Goal: Information Seeking & Learning: Check status

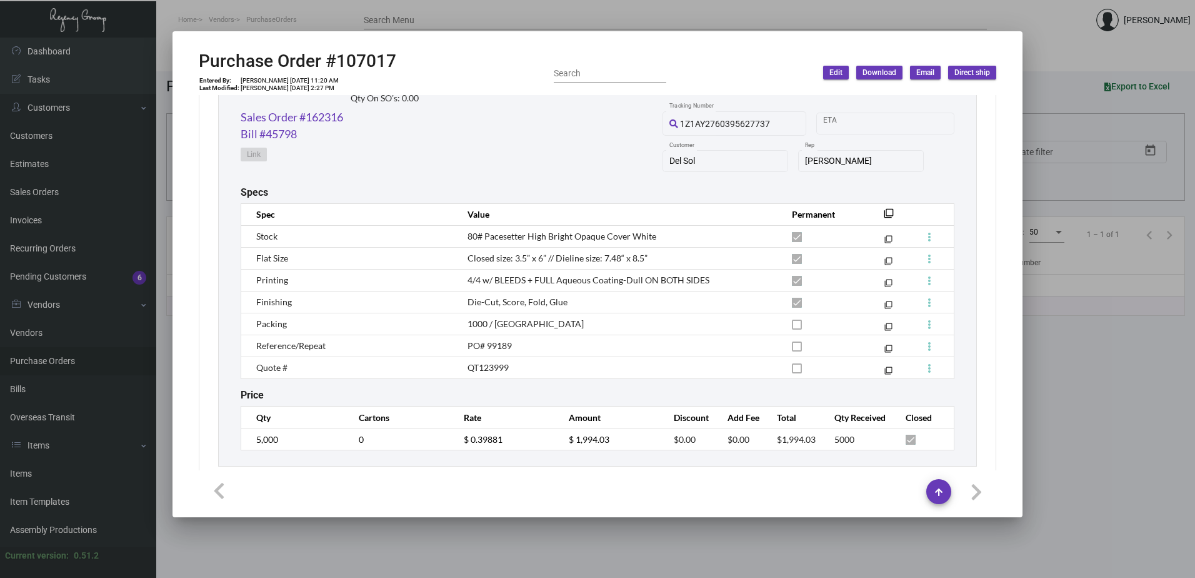
scroll to position [676, 0]
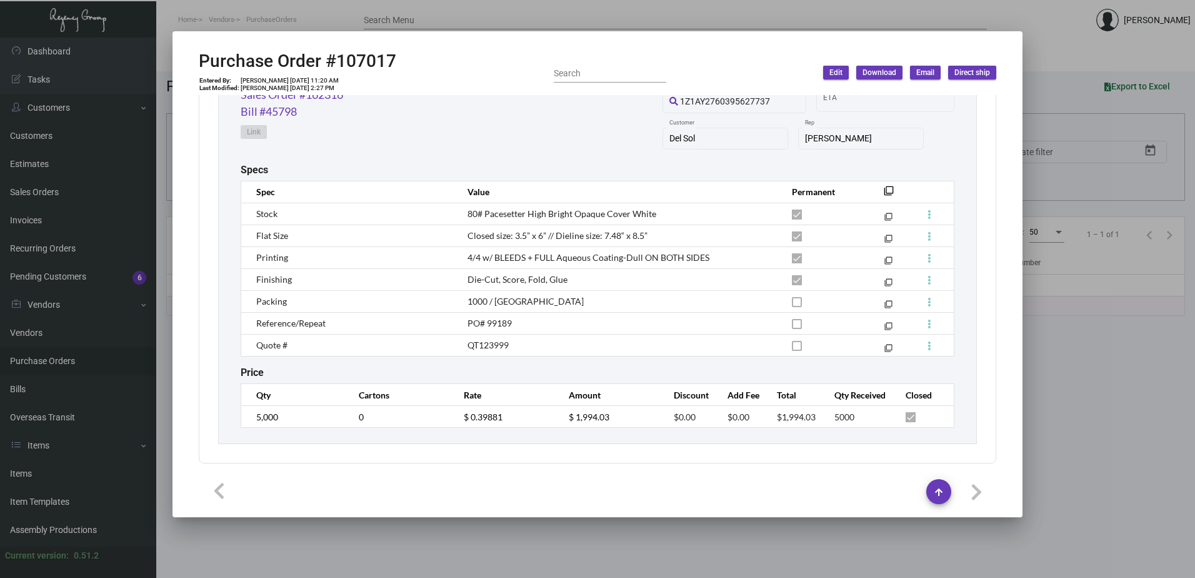
click at [388, 548] on div at bounding box center [597, 289] width 1195 height 578
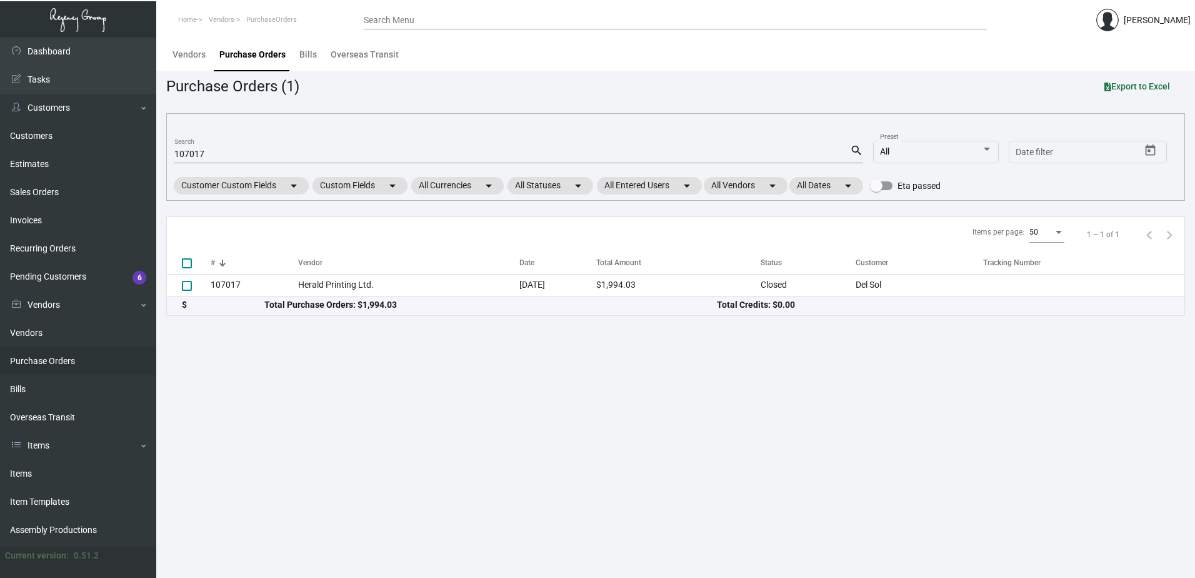
click at [294, 152] on input "107017" at bounding box center [512, 154] width 676 height 10
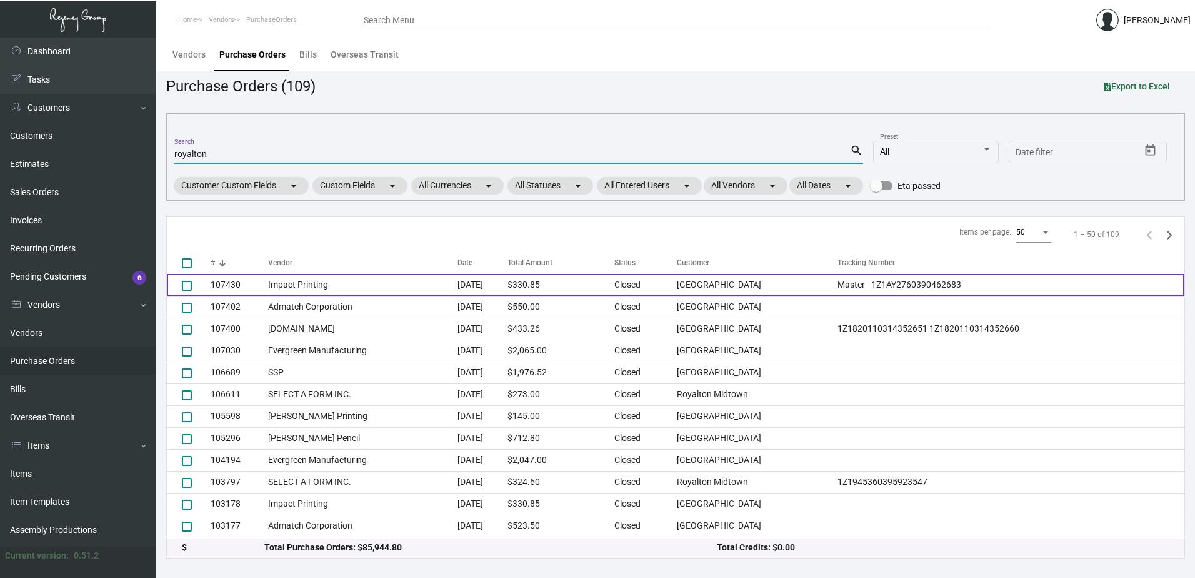
type input "royalton"
click at [424, 284] on td "Impact Printing" at bounding box center [362, 285] width 189 height 22
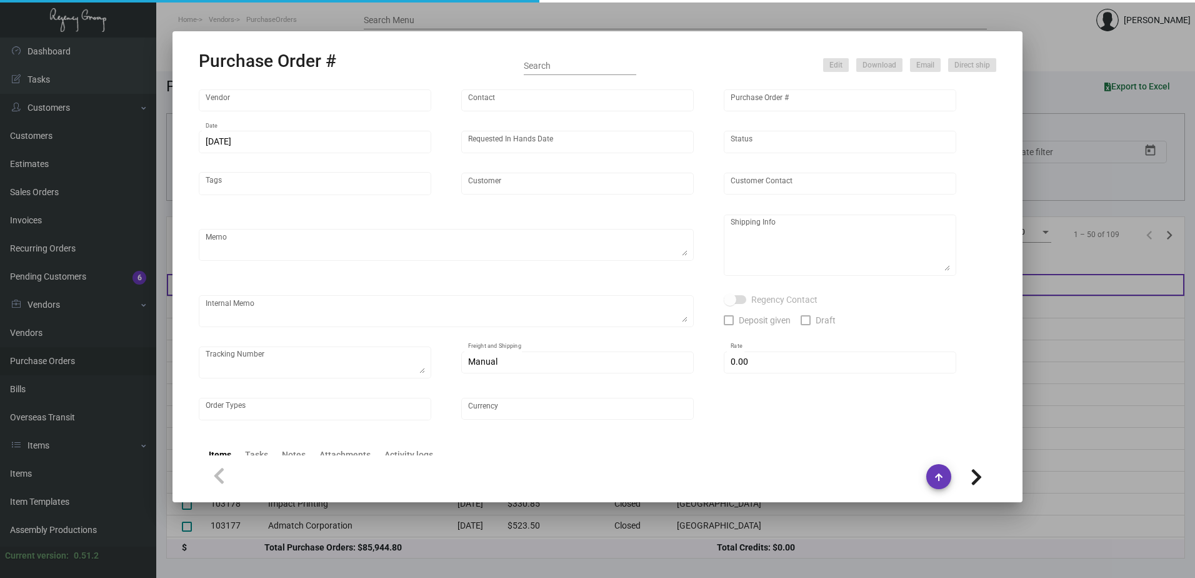
type input "Impact Printing"
type input "Impact Orders"
type input "107430"
type input "[DATE]"
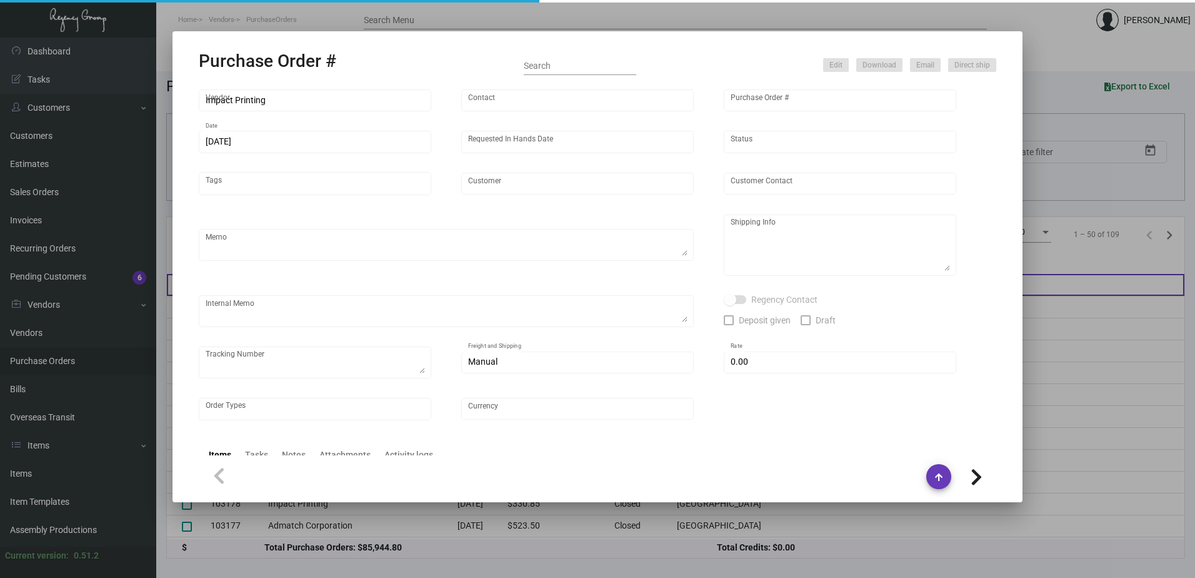
type input "[GEOGRAPHIC_DATA]"
type input "[PERSON_NAME]"
type textarea "Quote - 54049 / Reorder - Purchase Order #103178 / Please reach out to SH for U…"
type textarea "[GEOGRAPHIC_DATA] - [PERSON_NAME][GEOGRAPHIC_DATA][STREET_ADDRESS][US_STATE]"
type textarea "Shipped to Hotel UPS Ground Cost $33.90. By Desean [DATE]."
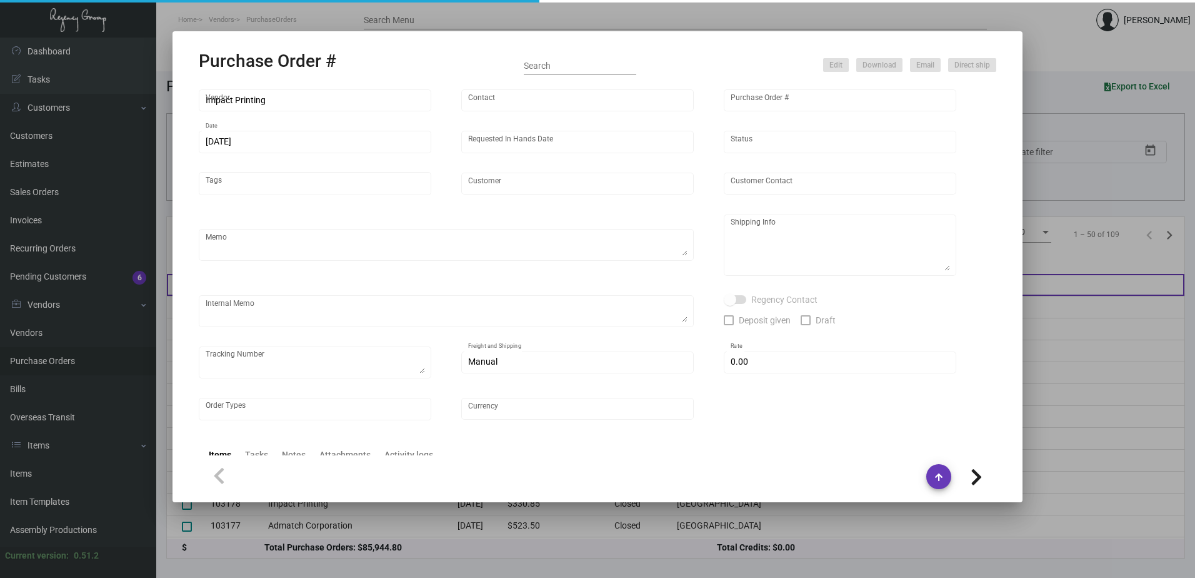
type textarea "Master - 1Z1AY2760390462683"
type input "$ 0.00"
type input "United States Dollar $"
type input "$ 0.06617"
type input "$ 330.85"
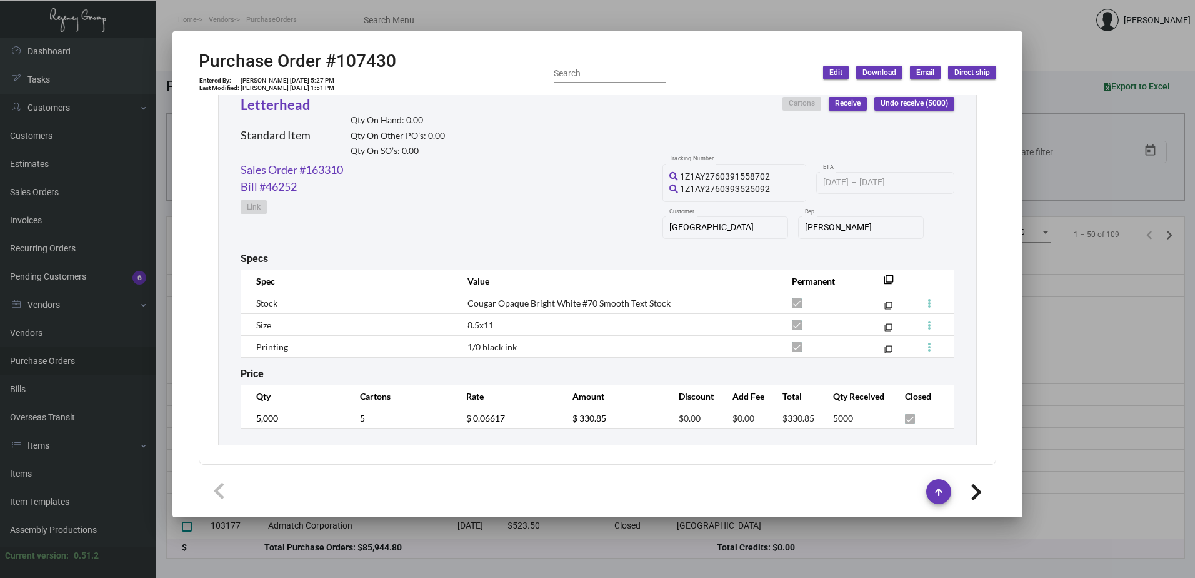
scroll to position [603, 0]
click at [1067, 427] on div at bounding box center [597, 289] width 1195 height 578
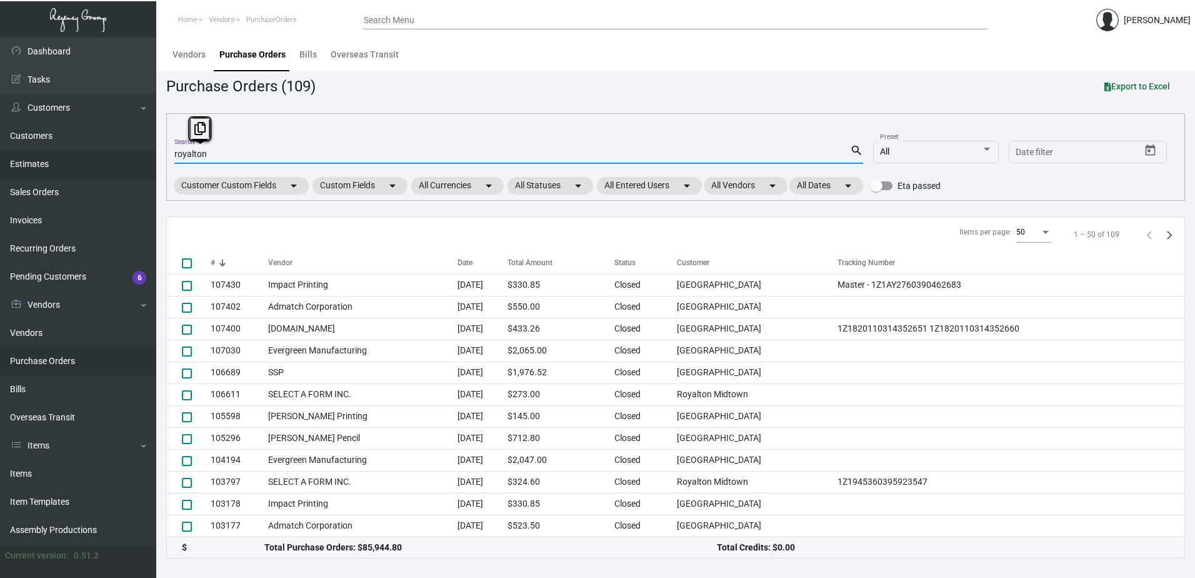
drag, startPoint x: 216, startPoint y: 153, endPoint x: 138, endPoint y: 152, distance: 78.8
click at [138, 152] on div "Dashboard Dashboard Tasks Customers Customers Estimates Sales Orders Invoices R…" at bounding box center [597, 308] width 1195 height 540
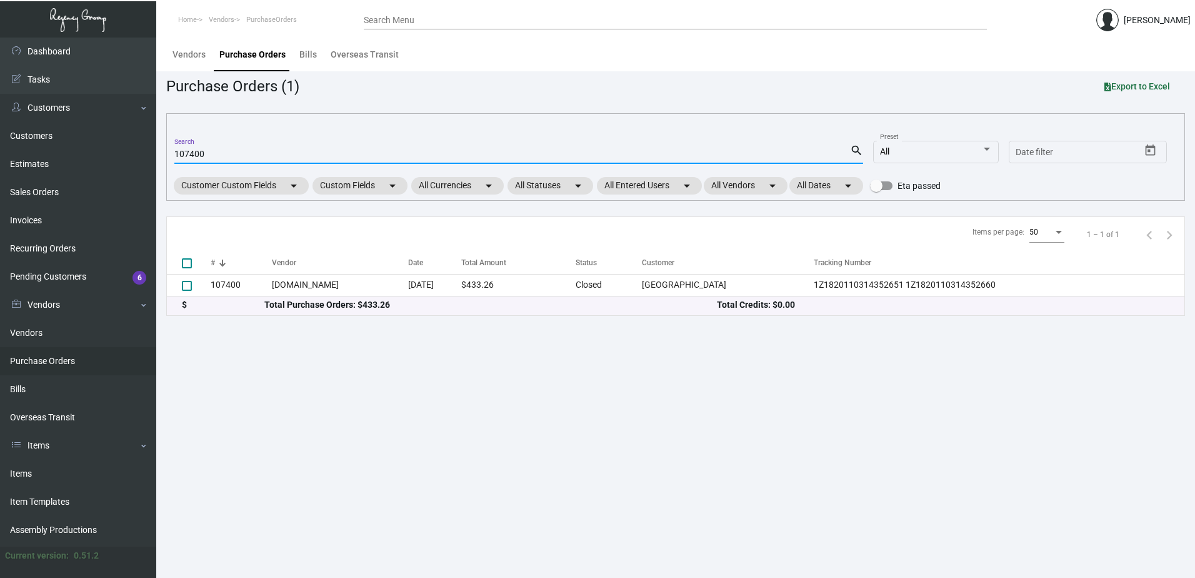
type input "107400"
click at [408, 281] on td "[DATE]" at bounding box center [435, 285] width 54 height 22
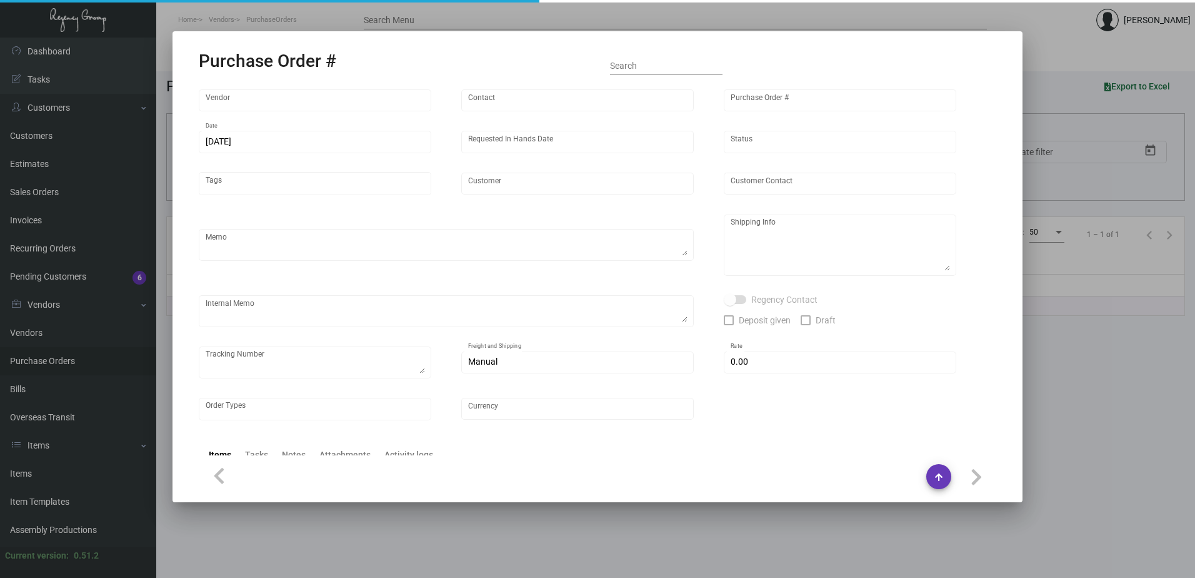
type input "[DOMAIN_NAME]"
type input "Orders -"
type input "107400"
type input "[DATE]"
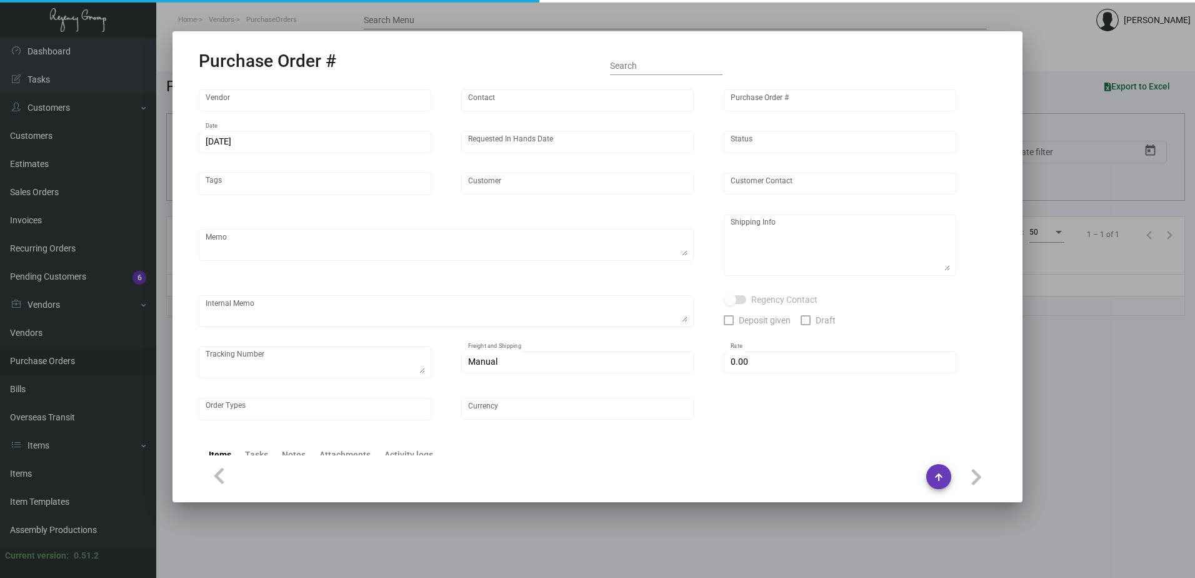
type input "[GEOGRAPHIC_DATA]"
type input "[PERSON_NAME]"
type textarea "Envelope - Quote # EX081224A, Reorder - Purchase Order #99406 / Please WSHIP ON…"
type textarea "[GEOGRAPHIC_DATA] - [PERSON_NAME][GEOGRAPHIC_DATA][STREET_ADDRESS][US_STATE]"
type textarea "9/26 - Requested Tracking,"
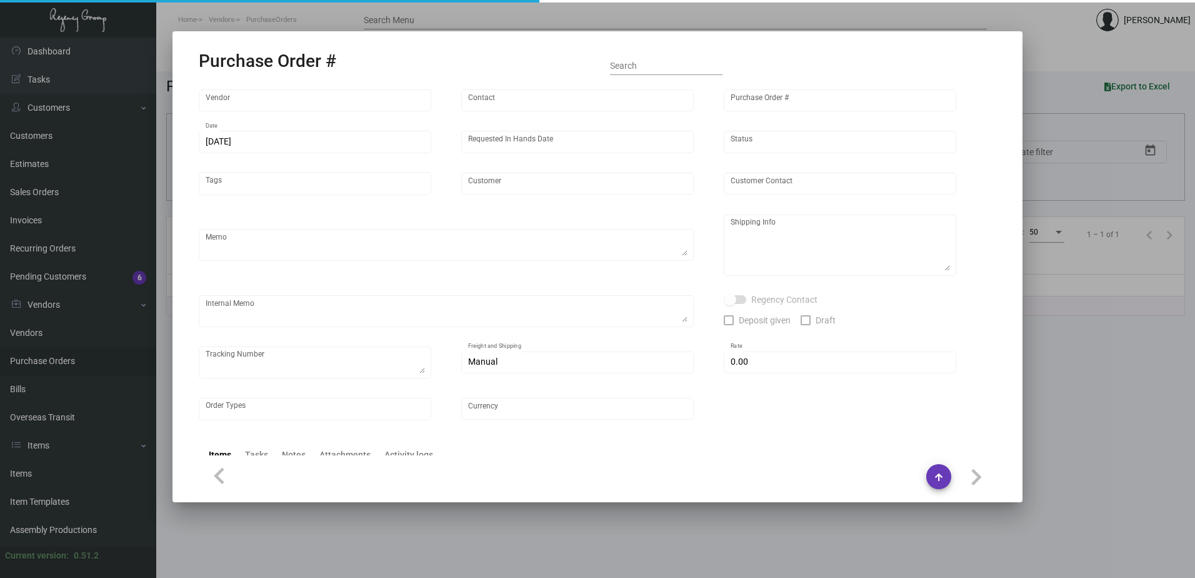
type textarea "1Z1820110314352651 1Z1820110314352660"
type input "$ 0.00"
type input "United States Dollar $"
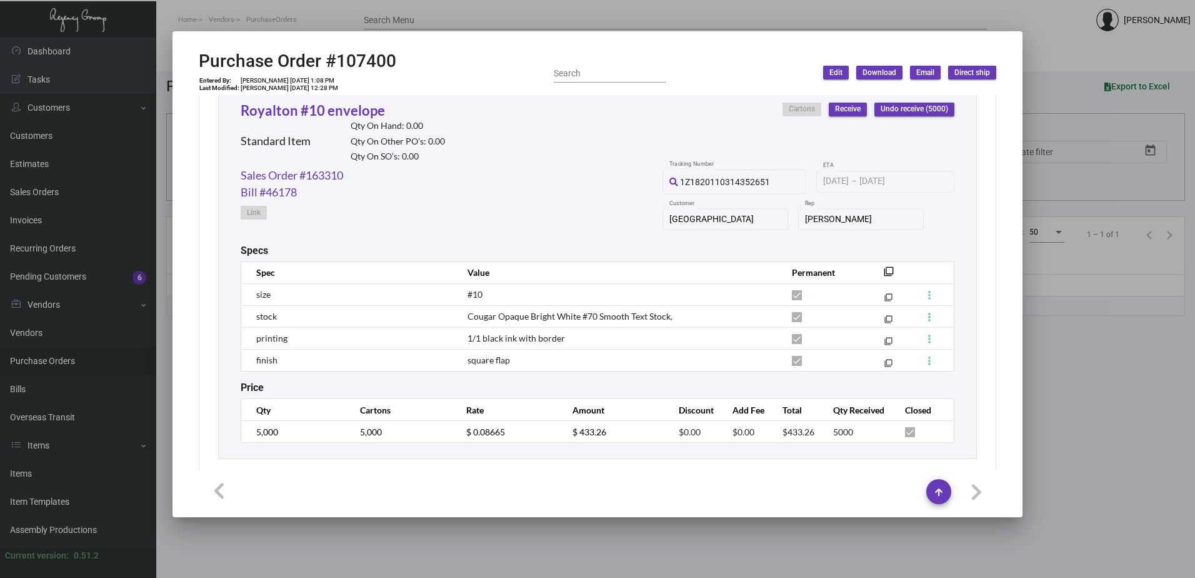
scroll to position [610, 0]
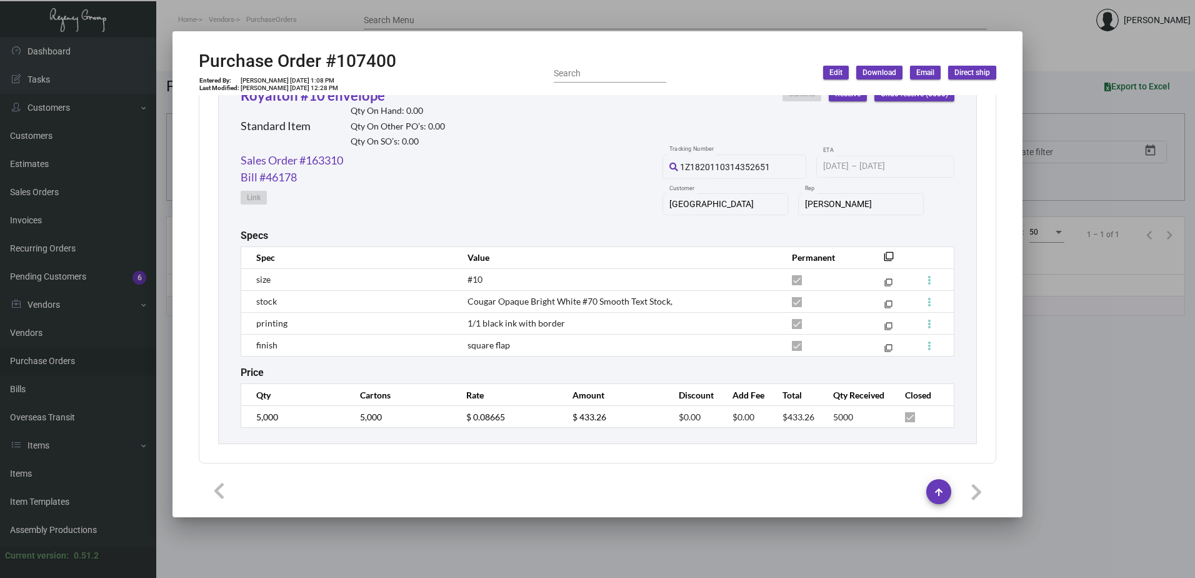
click at [535, 366] on div "Price" at bounding box center [598, 372] width 714 height 12
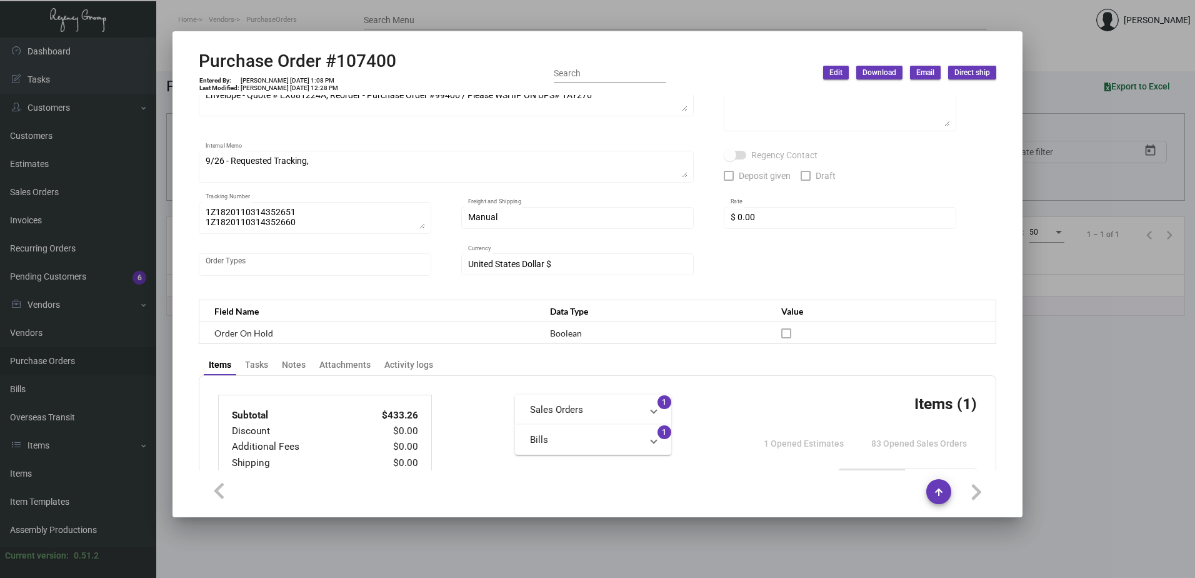
scroll to position [375, 0]
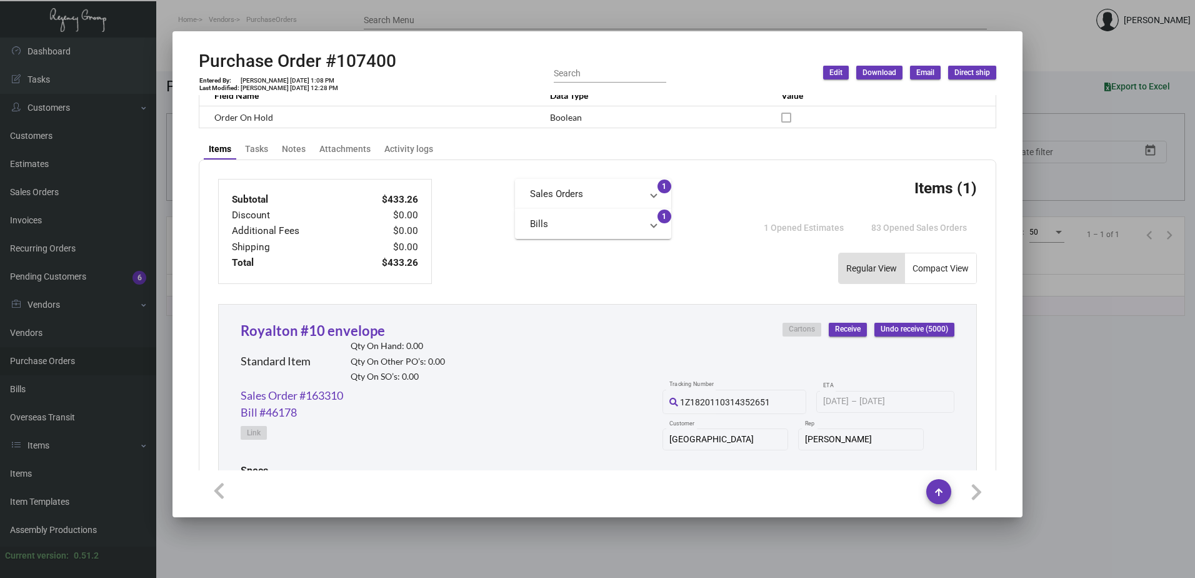
click at [311, 14] on div at bounding box center [597, 289] width 1195 height 578
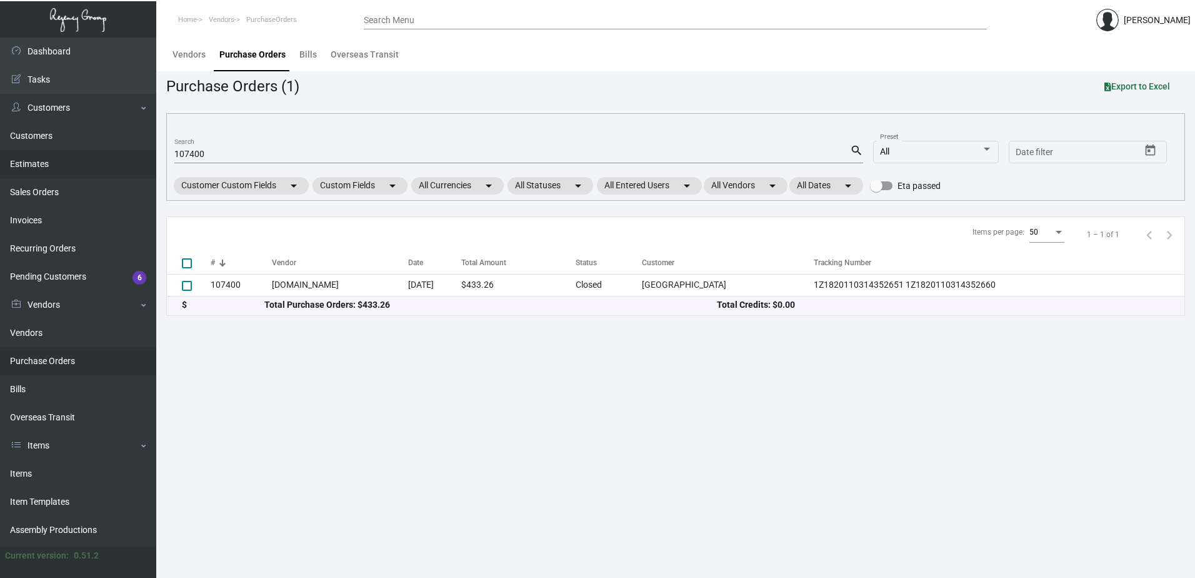
drag, startPoint x: 208, startPoint y: 152, endPoint x: 116, endPoint y: 156, distance: 92.0
click at [116, 156] on div "Dashboard Dashboard Tasks Customers Customers Estimates Sales Orders Invoices R…" at bounding box center [597, 308] width 1195 height 540
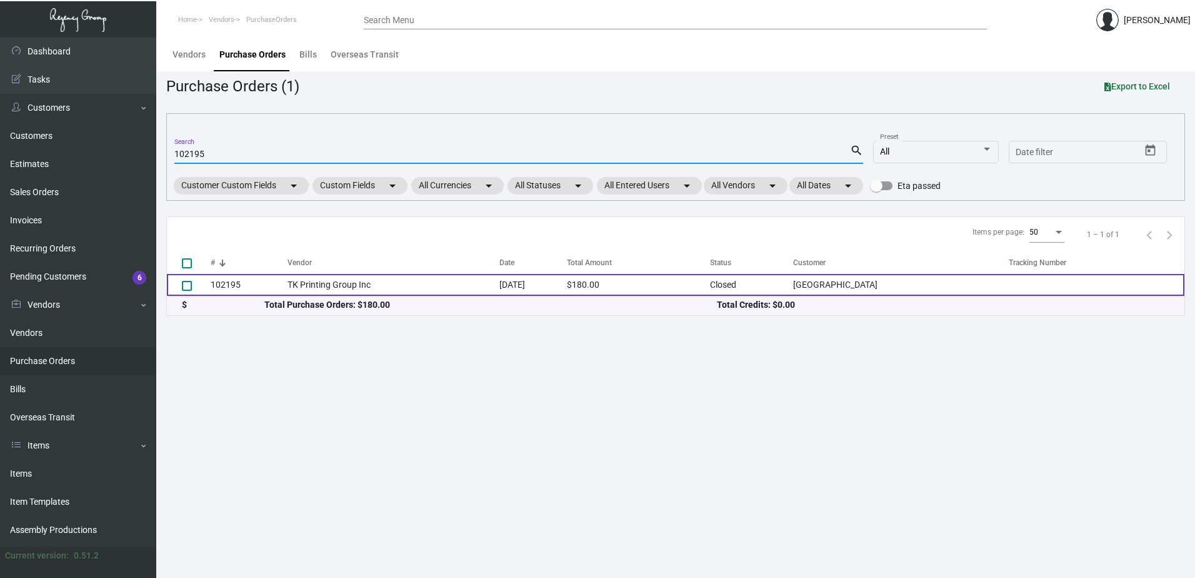
type input "102195"
click at [333, 281] on td "TK Printing Group Inc" at bounding box center [394, 285] width 213 height 22
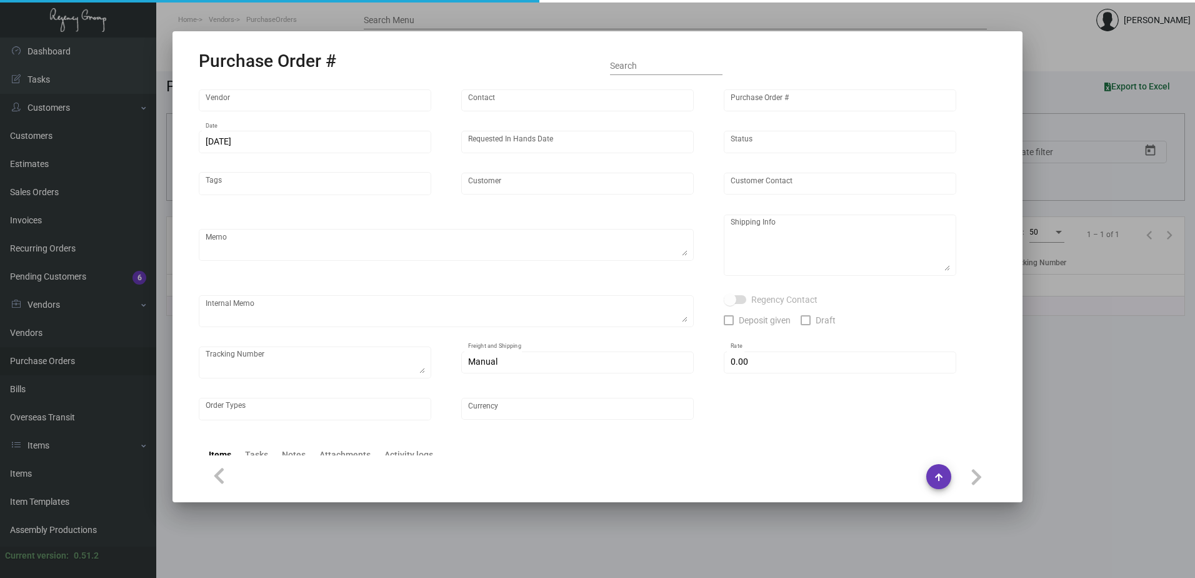
type input "TK Printing Group Inc"
type input "TK Printing Group Inc. - Place Order"
type input "102195"
type input "[DATE]"
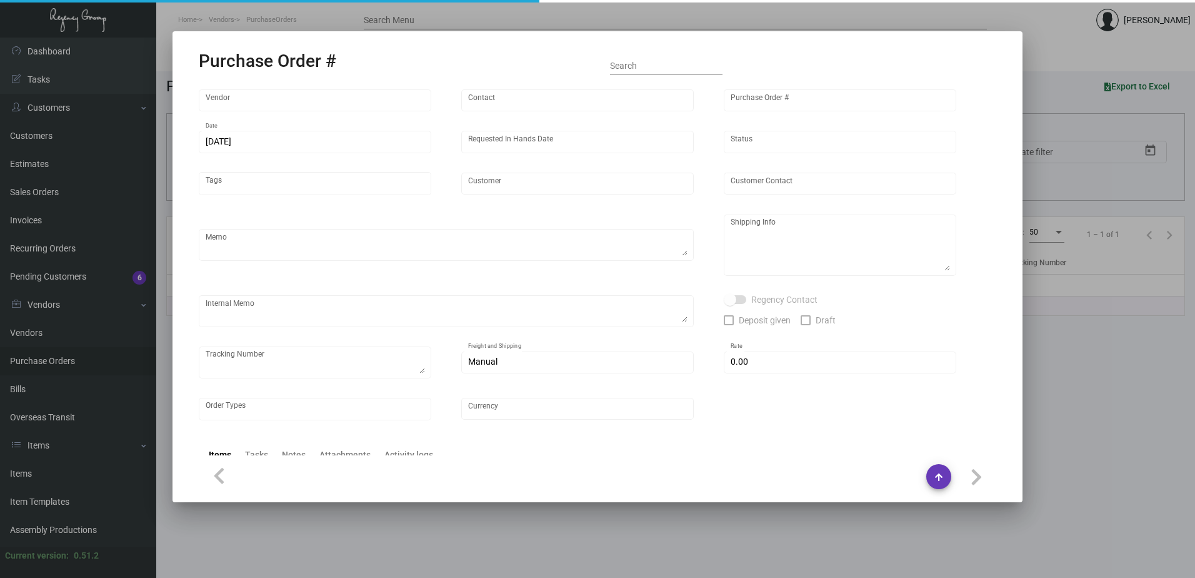
type input "[GEOGRAPHIC_DATA]"
type input "[PERSON_NAME]"
type textarea "Reorder - Purchase Order #99548 / Reach out SH for UPS labels."
type textarea "[GEOGRAPHIC_DATA] - [PERSON_NAME][GEOGRAPHIC_DATA][STREET_ADDRESS][US_STATE]"
type input "$ 0.00"
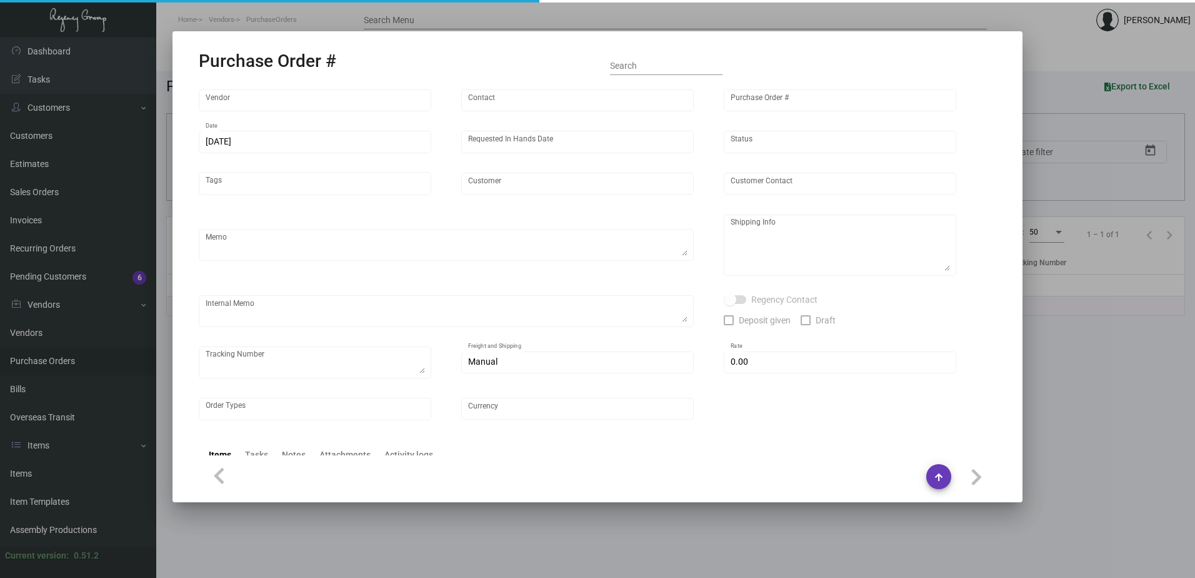
type input "United States Dollar $"
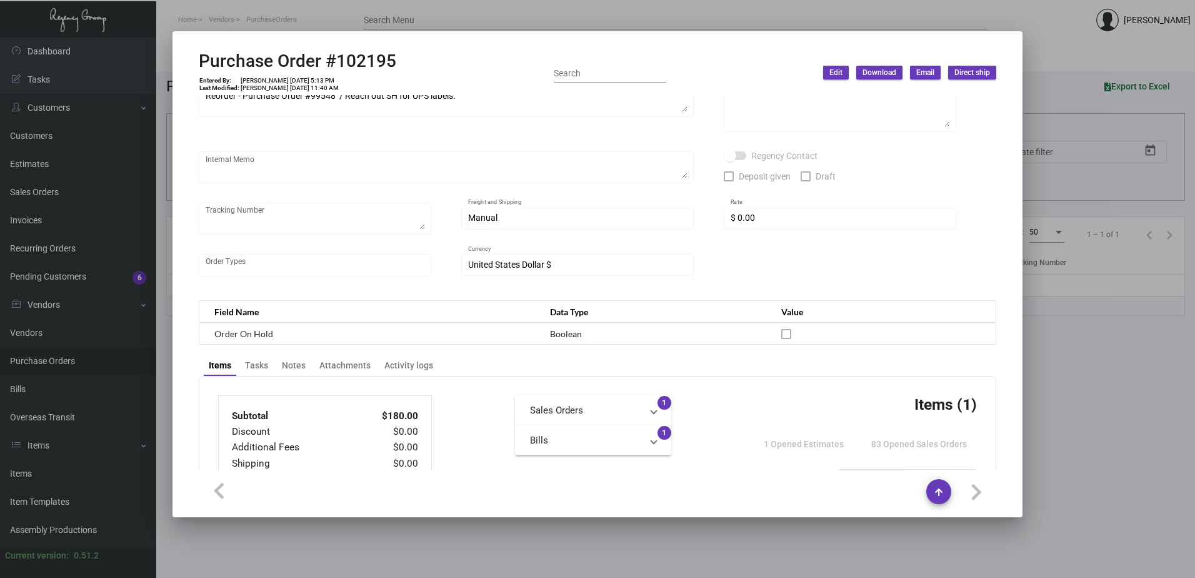
scroll to position [313, 0]
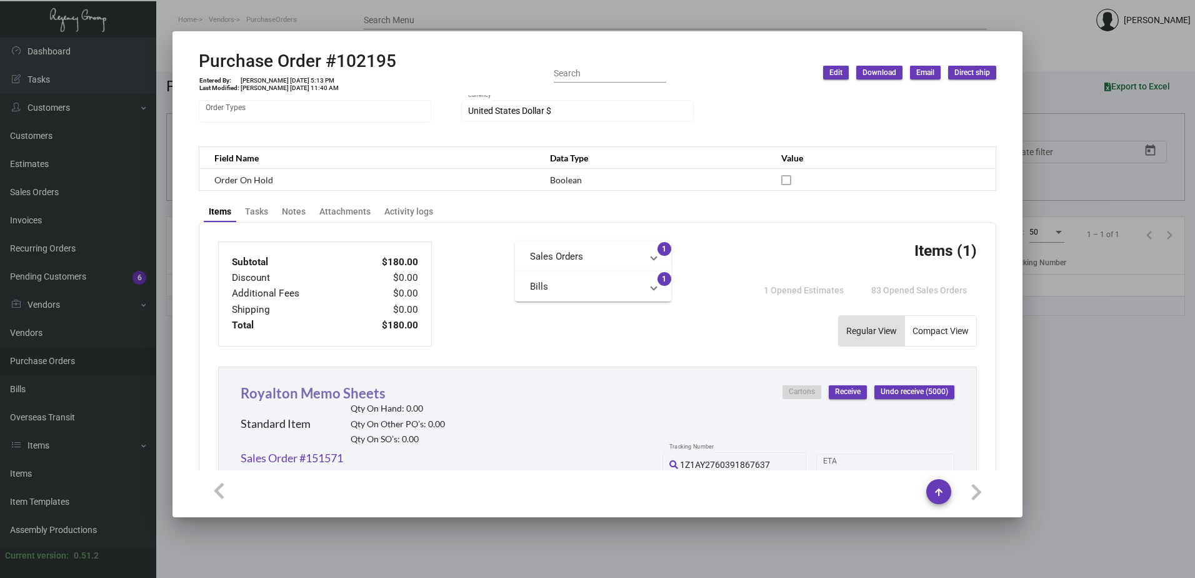
click at [327, 394] on link "Royalton Memo Sheets" at bounding box center [313, 392] width 145 height 17
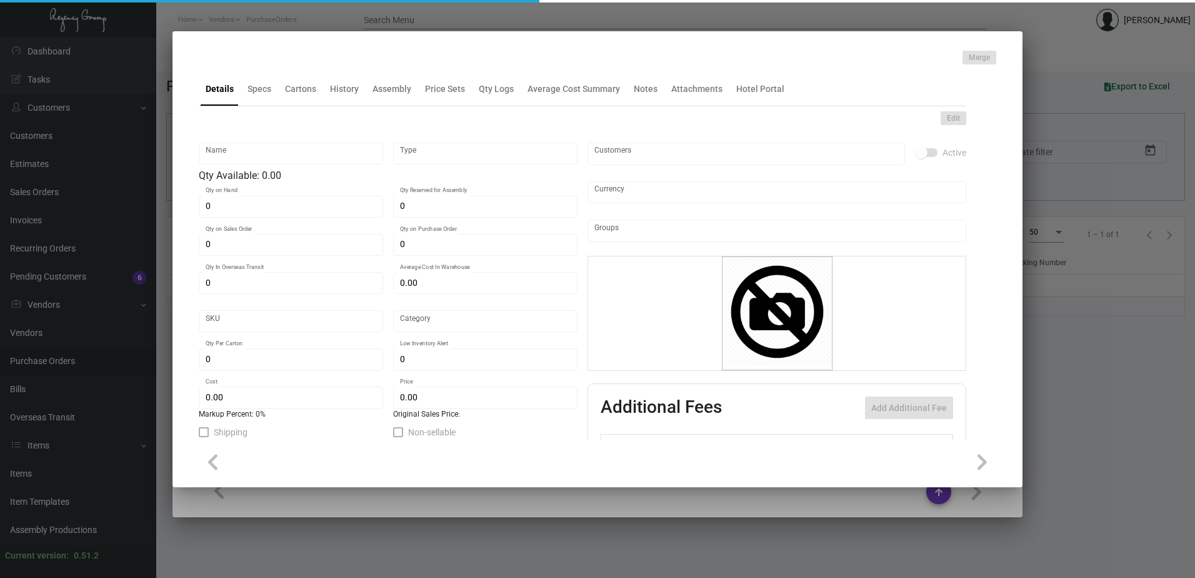
type input "Royalton Memo Sheets"
type input "Standard Item"
type input "$ 0.00"
type input "RMS"
type input "Standard"
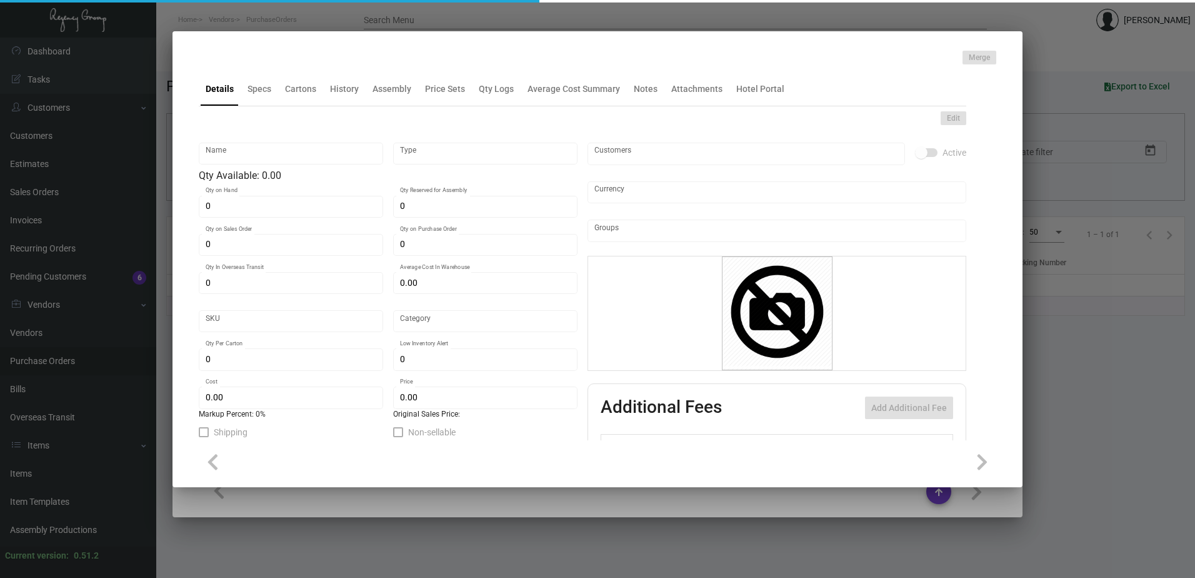
type input "1"
type input "$ 0.029"
type input "$ 0.045"
type textarea "Memo Sheets: Size 3-1/16 X 5-1/16, #60 Cougar bright white smooth text stock, p…"
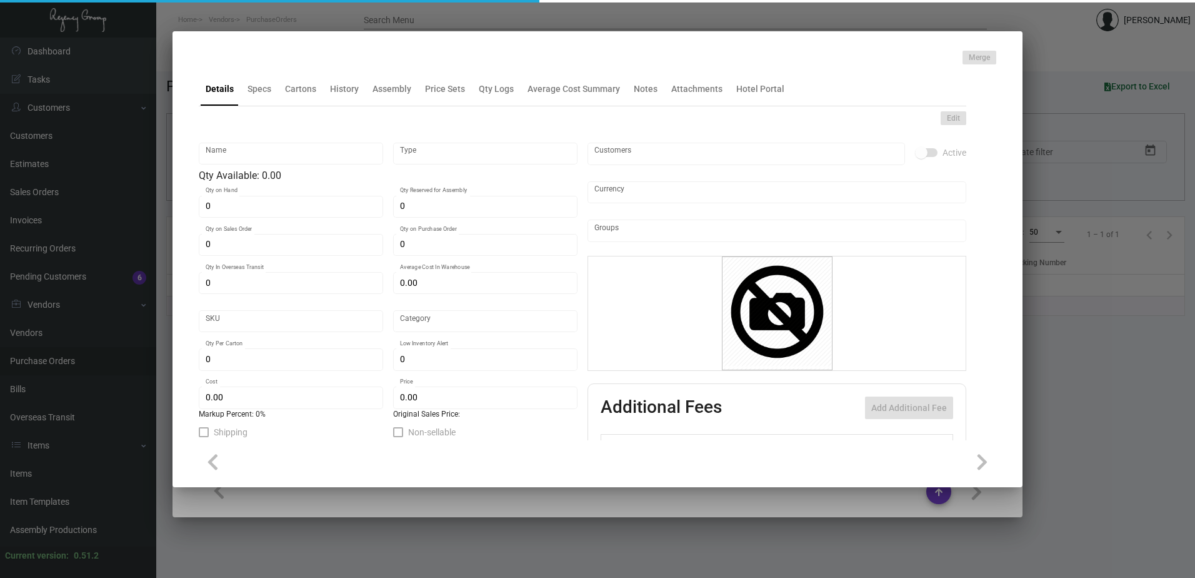
checkbox input "true"
type input "United States Dollar $"
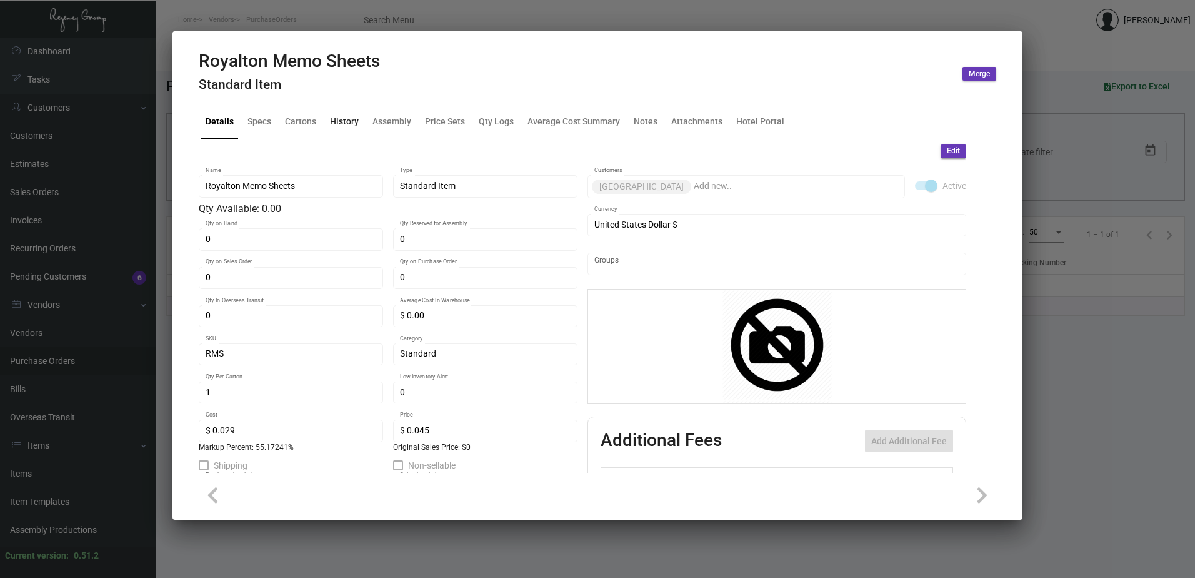
click at [348, 124] on div "History" at bounding box center [344, 121] width 29 height 13
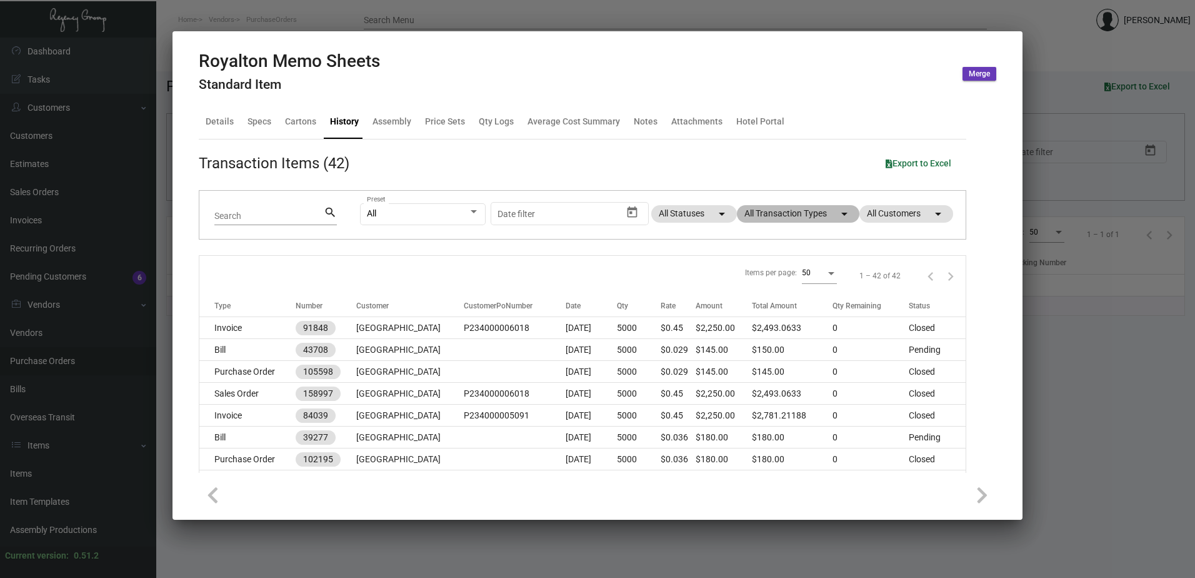
click at [809, 215] on mat-chip "All Transaction Types arrow_drop_down" at bounding box center [798, 214] width 123 height 18
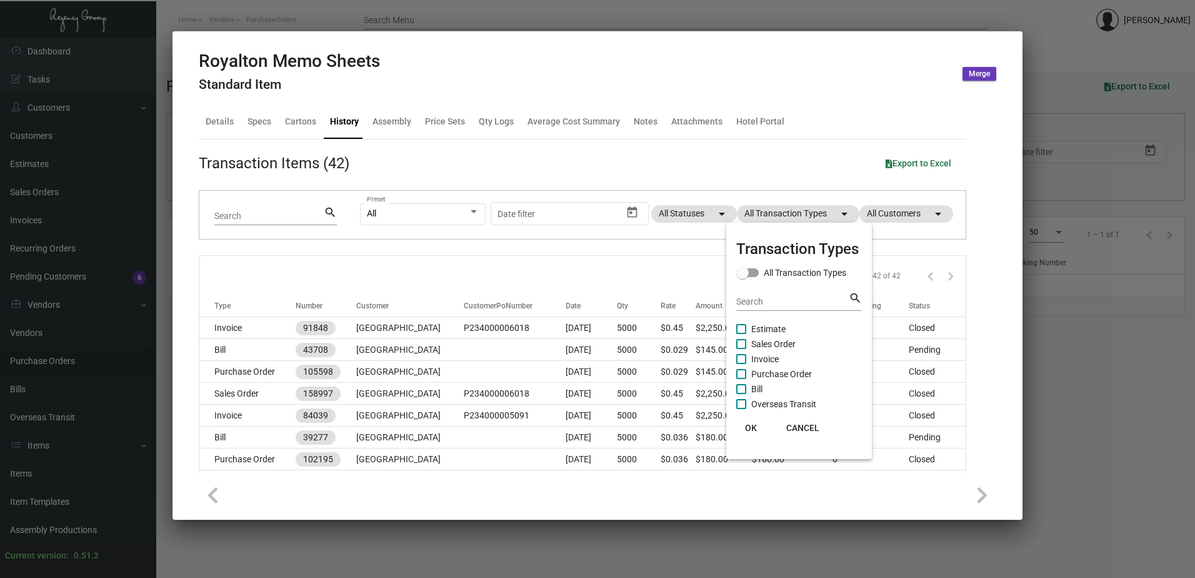
click at [786, 369] on span "Purchase Order" at bounding box center [781, 373] width 61 height 15
click at [741, 379] on input "Purchase Order" at bounding box center [741, 379] width 1 height 1
checkbox input "true"
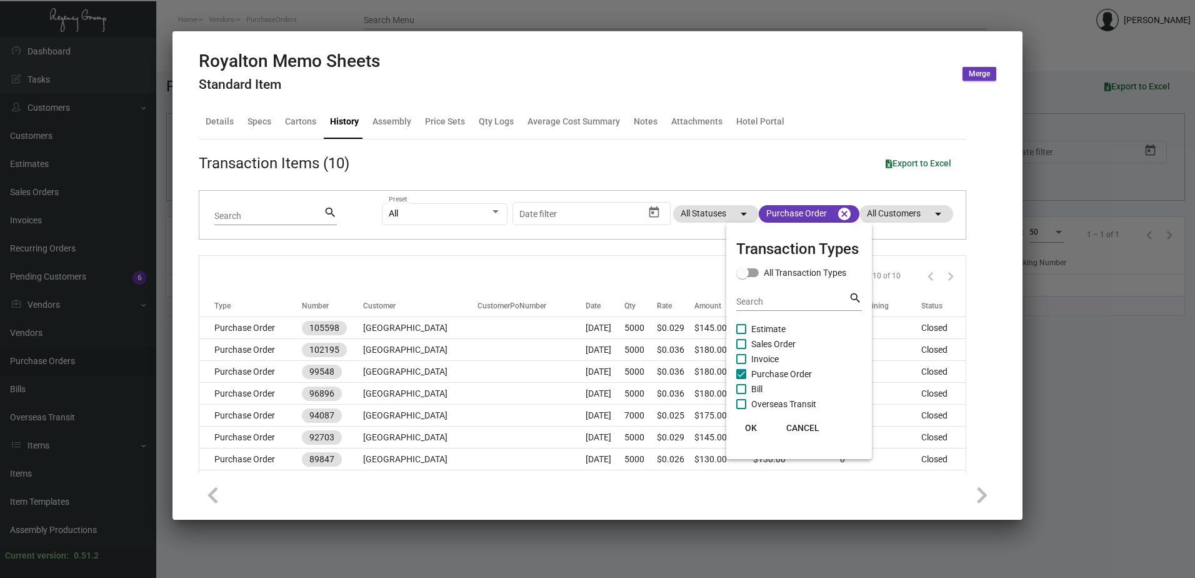
click at [755, 430] on span "OK" at bounding box center [751, 428] width 12 height 10
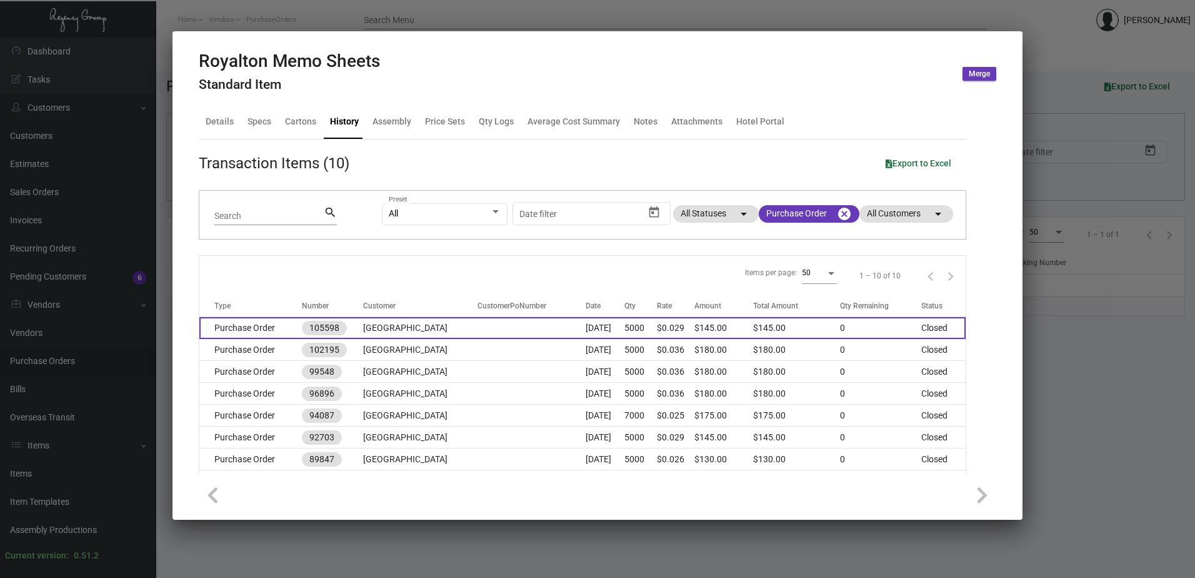
click at [478, 330] on td at bounding box center [532, 328] width 109 height 22
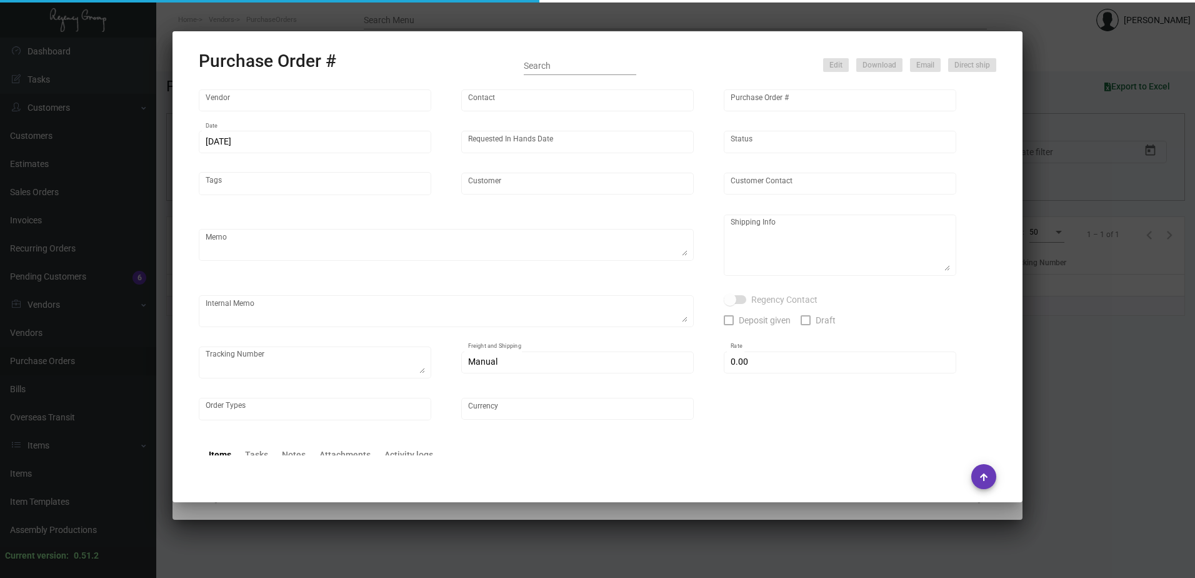
type input "[PERSON_NAME] Printing"
type input "[PERSON_NAME]"
type input "105598"
type input "[DATE]"
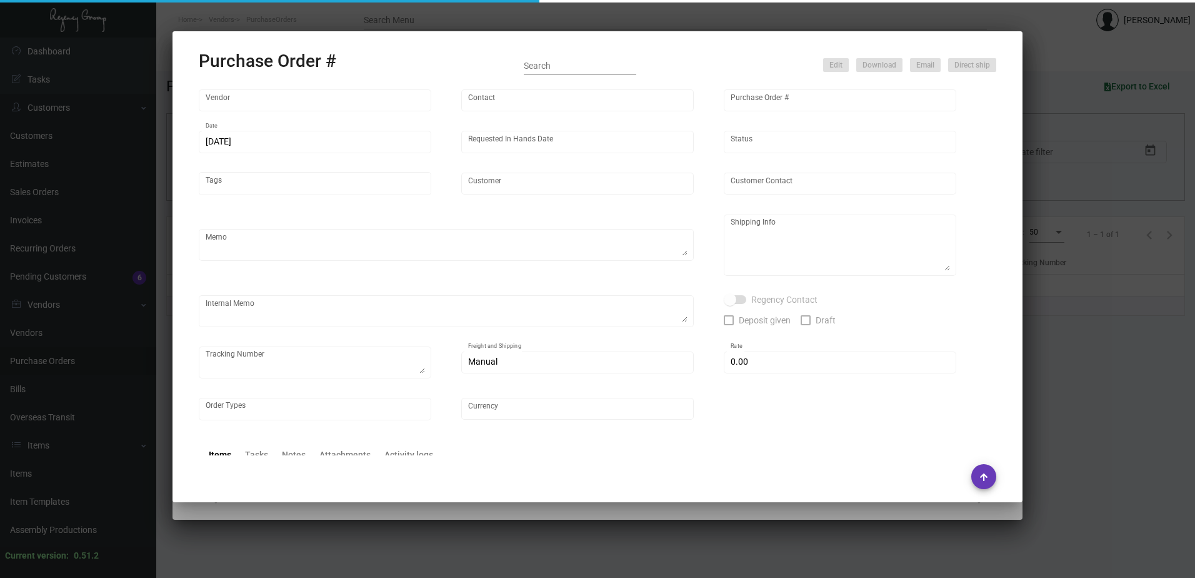
type input "[GEOGRAPHIC_DATA]"
type input "[PERSON_NAME]"
type textarea "Please reach out to SH for UPS labels / Please send proof for approval."
type textarea "[GEOGRAPHIC_DATA] - [PERSON_NAME][GEOGRAPHIC_DATA][STREET_ADDRESS][US_STATE]"
type textarea "6/03 - Reached out for an ESD."
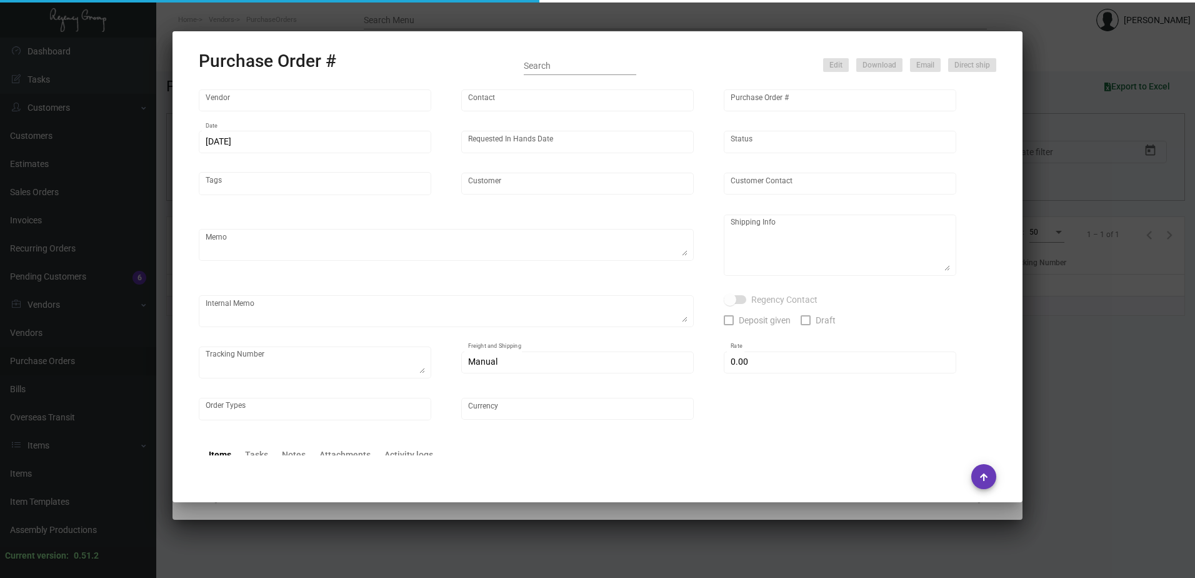
type input "$ 0.00"
type input "United States Dollar $"
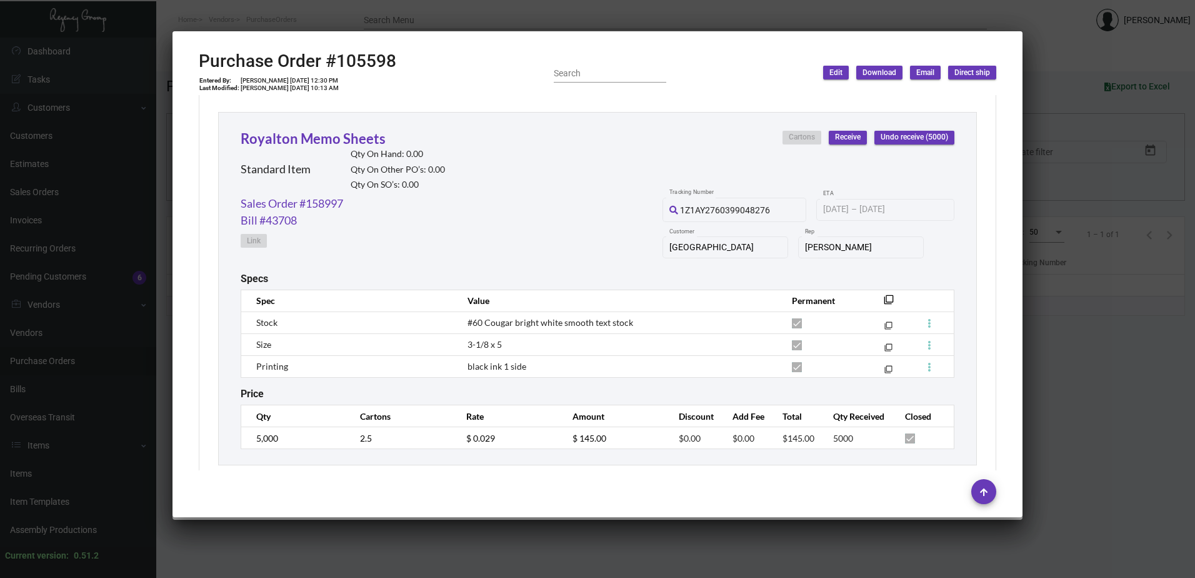
scroll to position [588, 0]
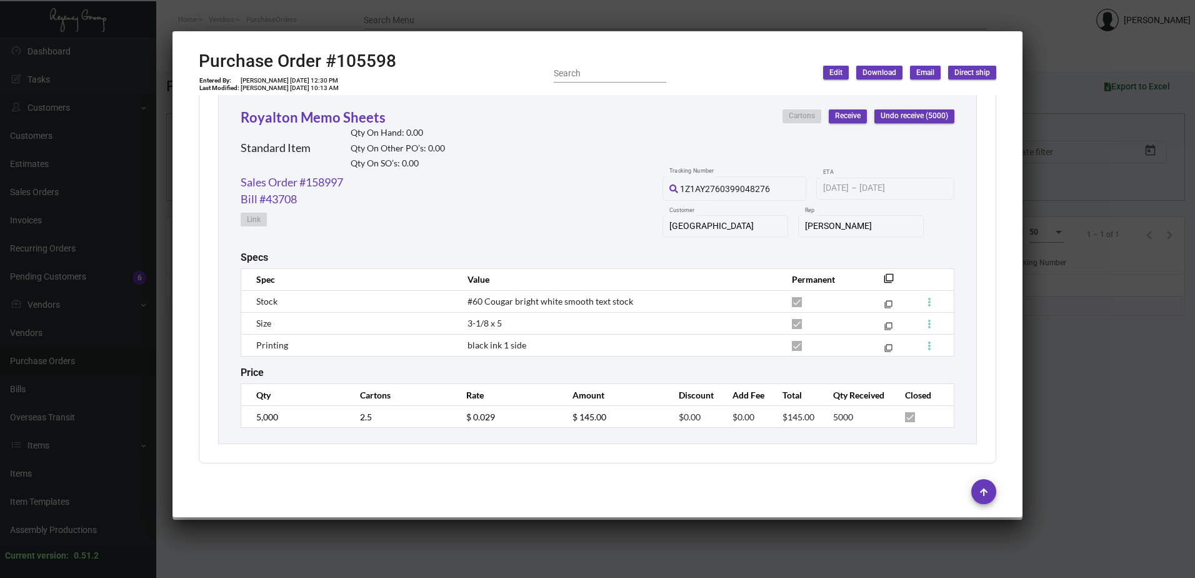
click at [303, 21] on div at bounding box center [597, 289] width 1195 height 578
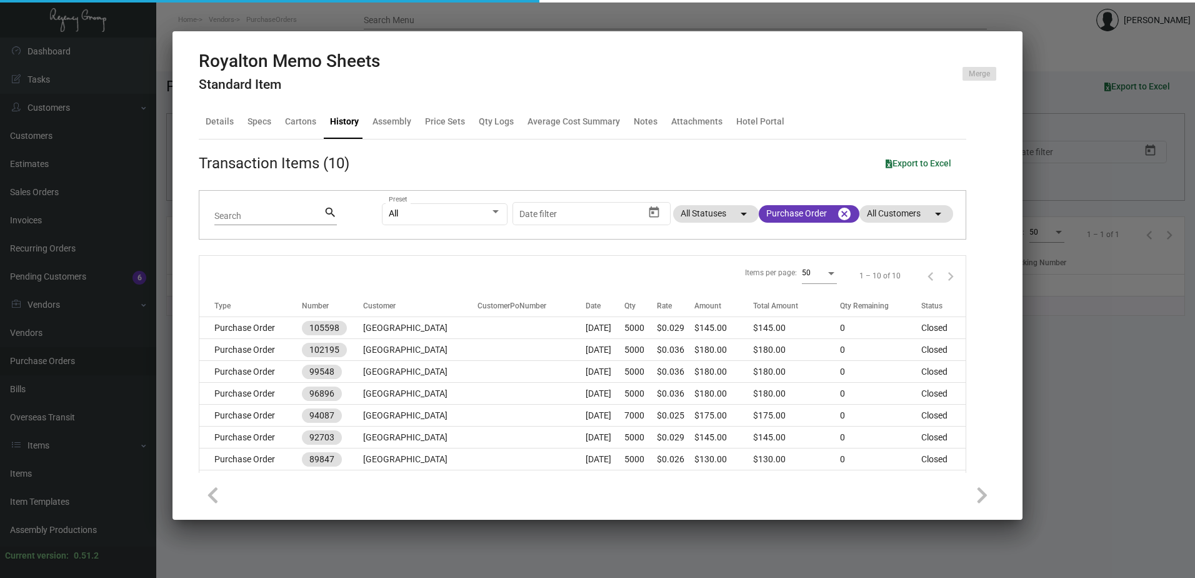
click at [303, 21] on div at bounding box center [597, 289] width 1195 height 578
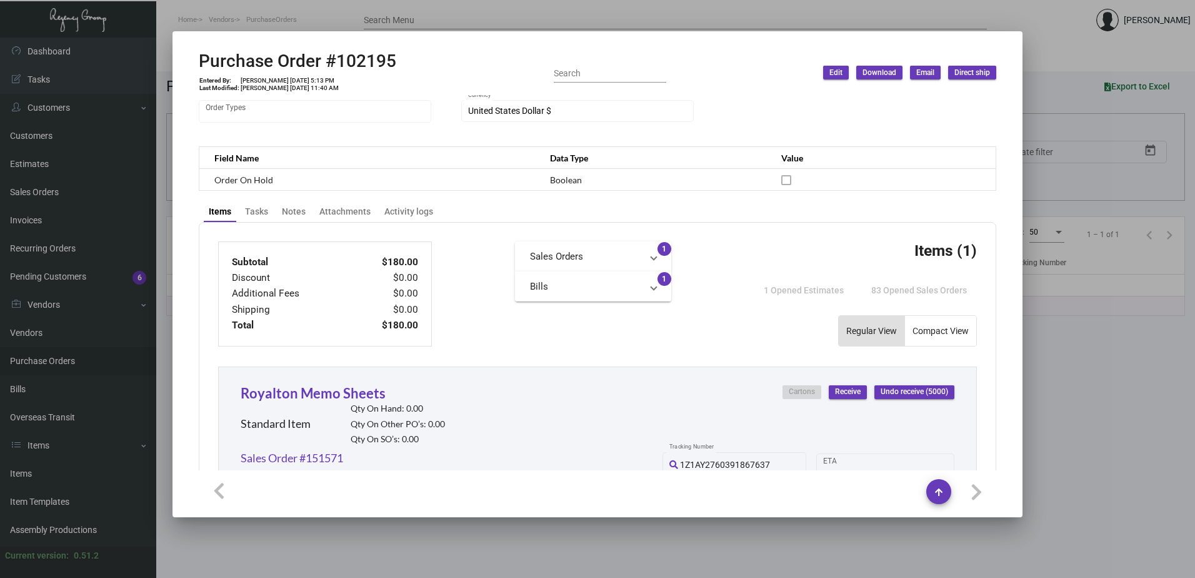
click at [311, 21] on div at bounding box center [597, 289] width 1195 height 578
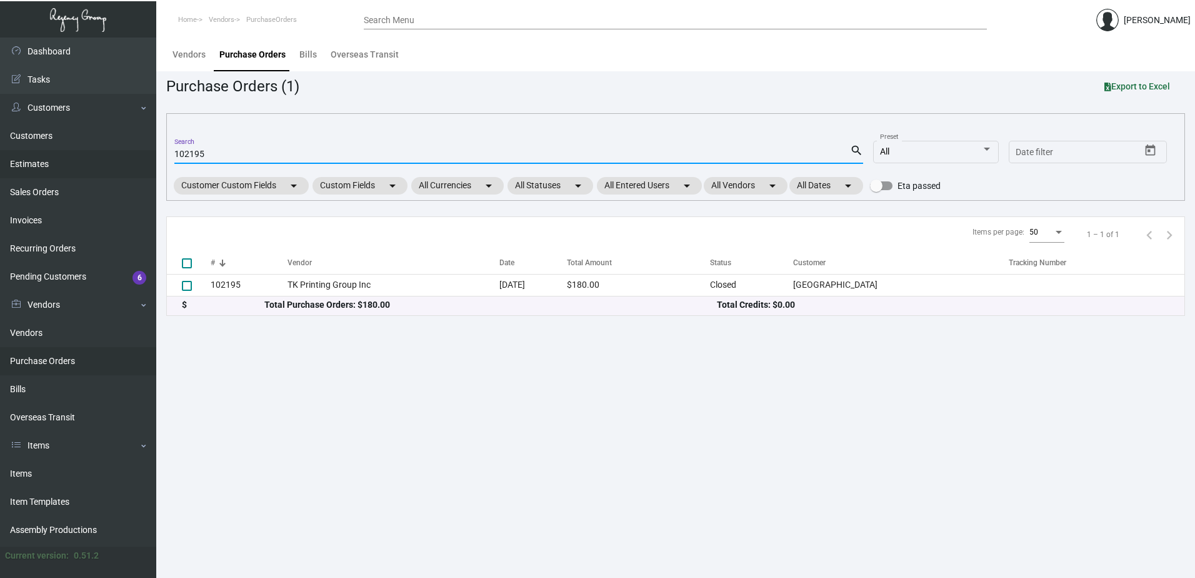
drag, startPoint x: 228, startPoint y: 154, endPoint x: 127, endPoint y: 151, distance: 100.7
click at [127, 151] on div "Dashboard Dashboard Tasks Customers Customers Estimates Sales Orders Invoices R…" at bounding box center [597, 308] width 1195 height 540
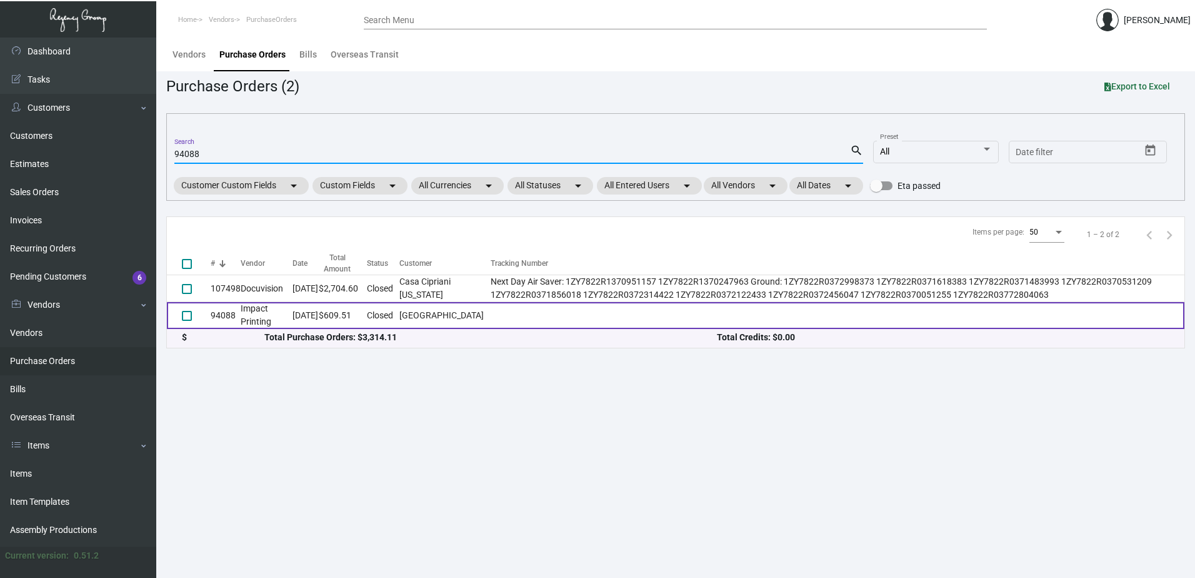
type input "94088"
click at [261, 312] on td "Impact Printing" at bounding box center [267, 315] width 52 height 27
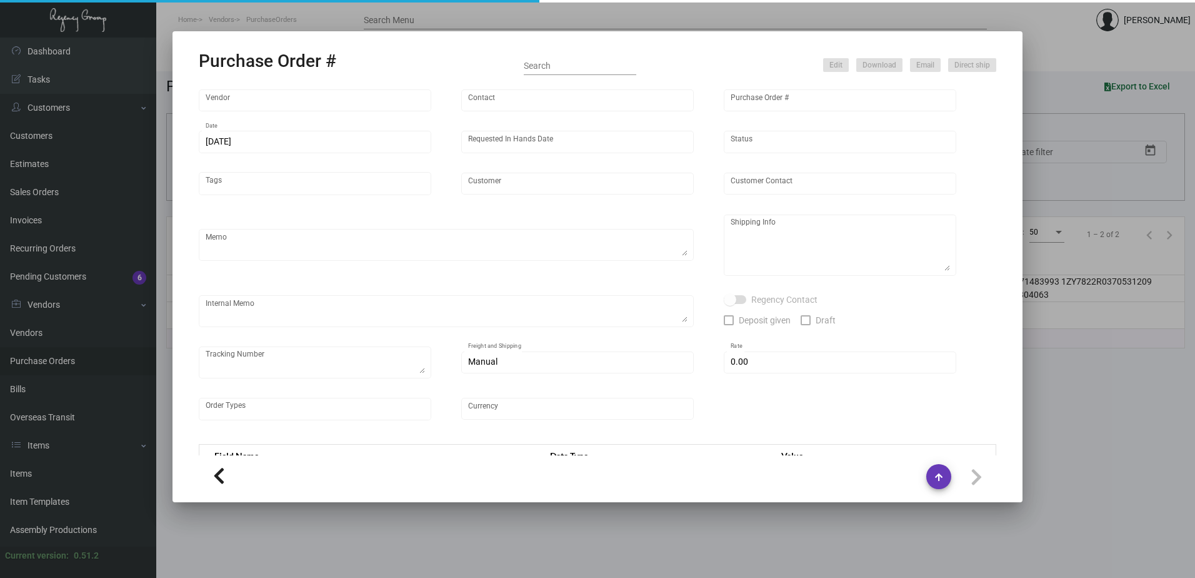
type input "Impact Printing"
type input "[PERSON_NAME]"
type input "94088"
type input "[DATE]"
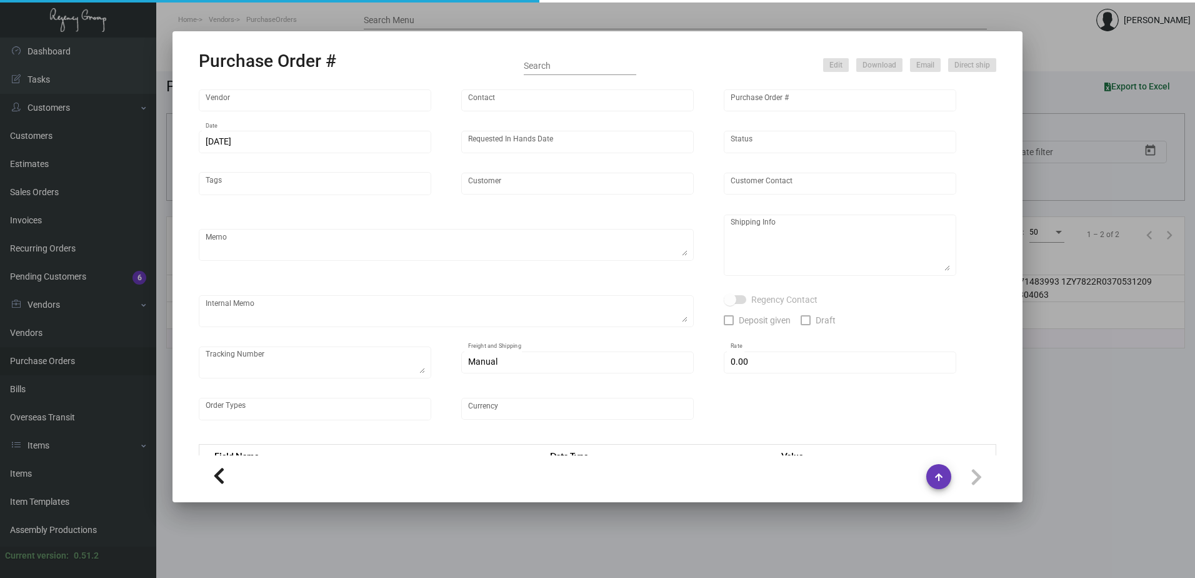
type input "[GEOGRAPHIC_DATA]"
type input "[PERSON_NAME]"
type textarea "[GEOGRAPHIC_DATA] - [PERSON_NAME][GEOGRAPHIC_DATA][STREET_ADDRESS][US_STATE]"
type input "$ 0.00"
type input "United States Dollar $"
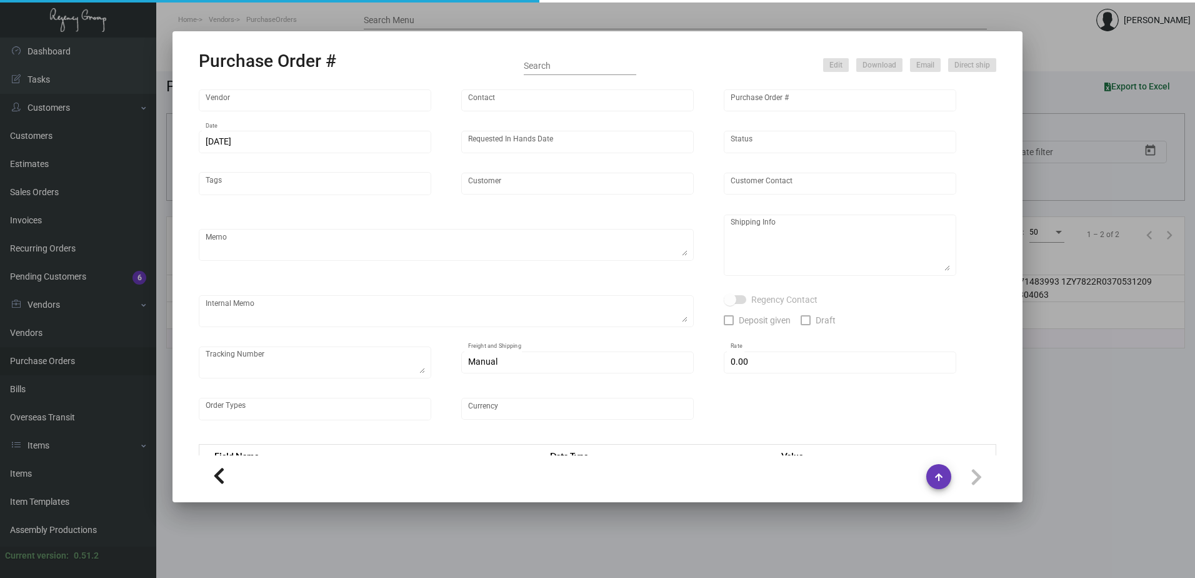
type input "$ 0.06616"
type input "$ 330.81"
type input "$ 0.13935"
type input "$ 139.35"
type input "$ 0.13935"
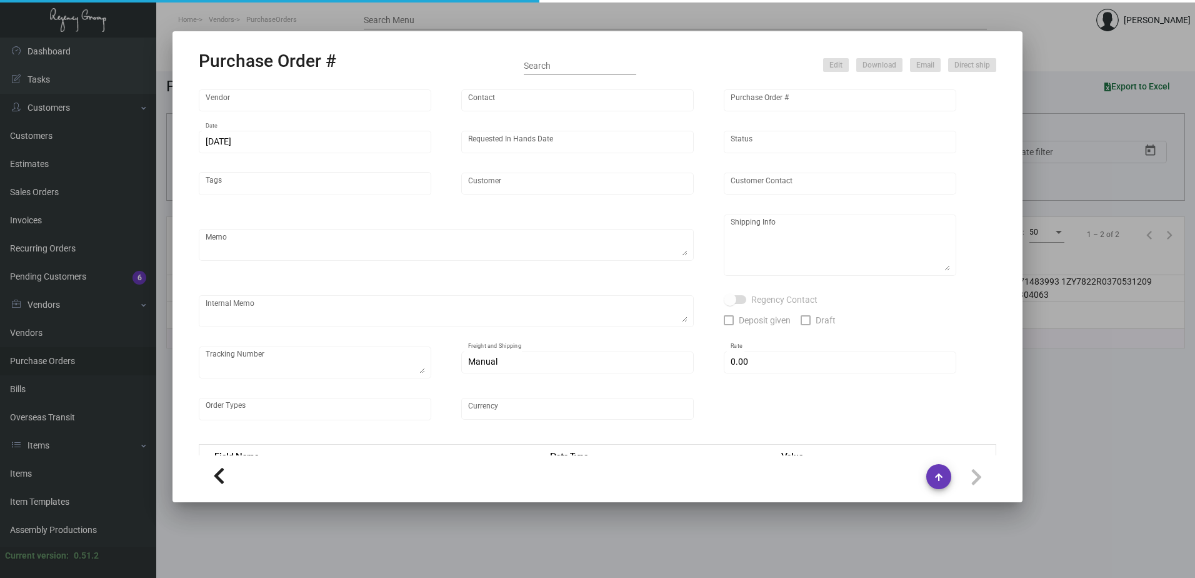
type input "$ 139.35"
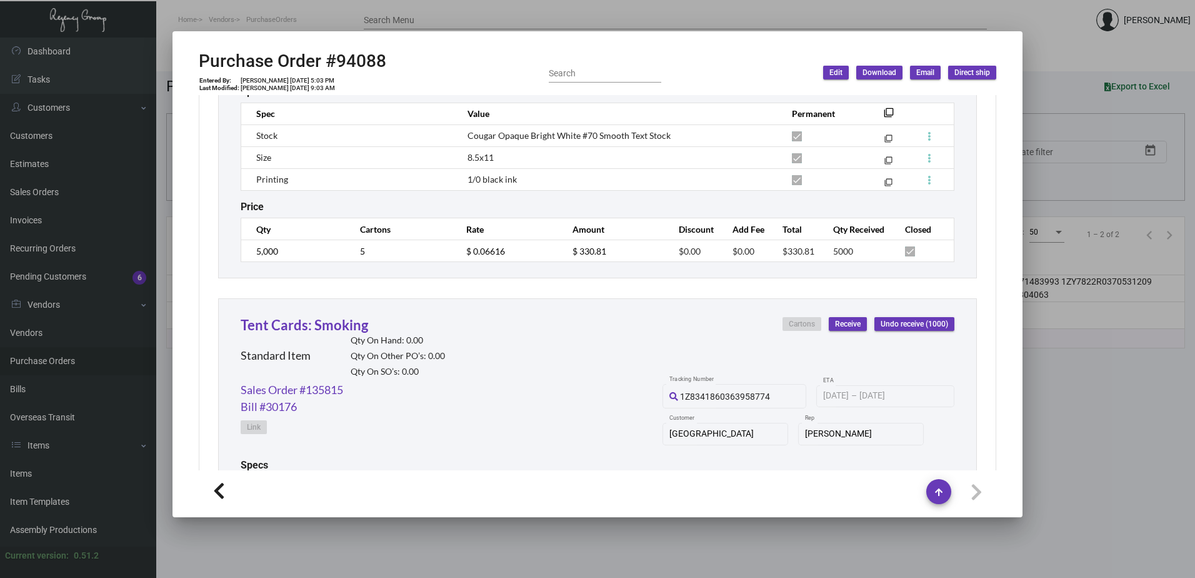
scroll to position [528, 0]
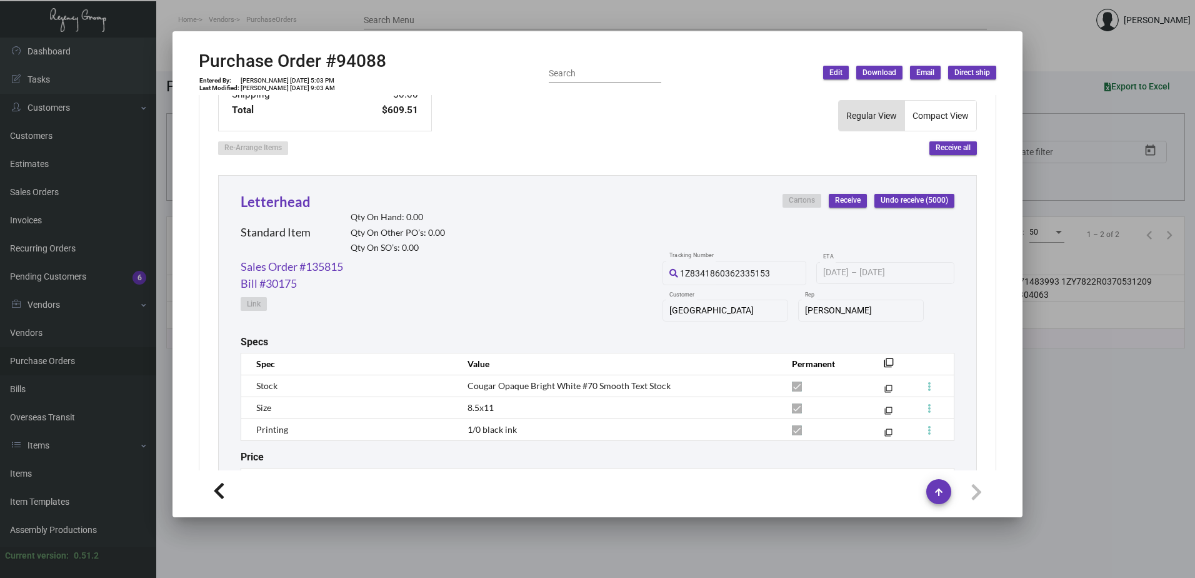
click at [328, 14] on div at bounding box center [597, 289] width 1195 height 578
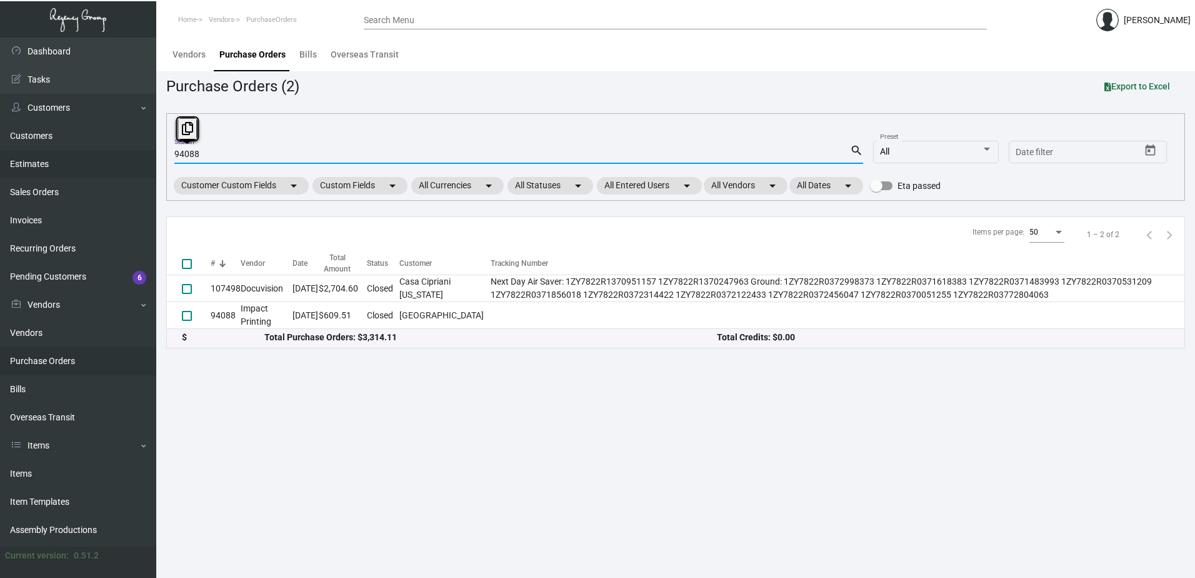
drag, startPoint x: 208, startPoint y: 151, endPoint x: 144, endPoint y: 152, distance: 64.4
click at [144, 152] on div "Dashboard Dashboard Tasks Customers Customers Estimates Sales Orders Invoices R…" at bounding box center [597, 308] width 1195 height 540
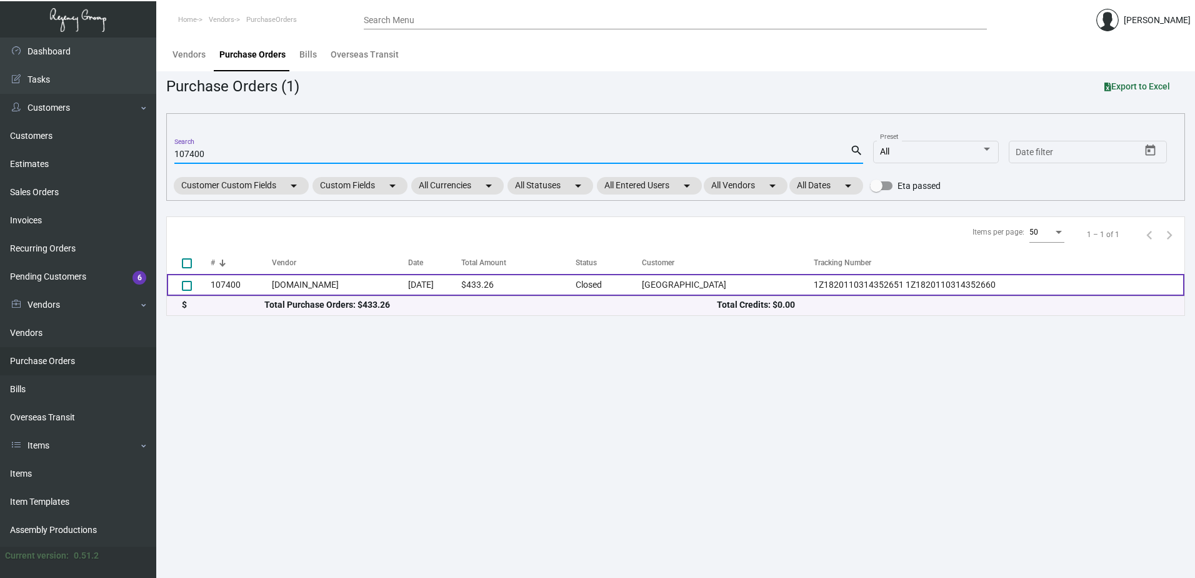
type input "107400"
click at [516, 281] on td "$433.26" at bounding box center [518, 285] width 114 height 22
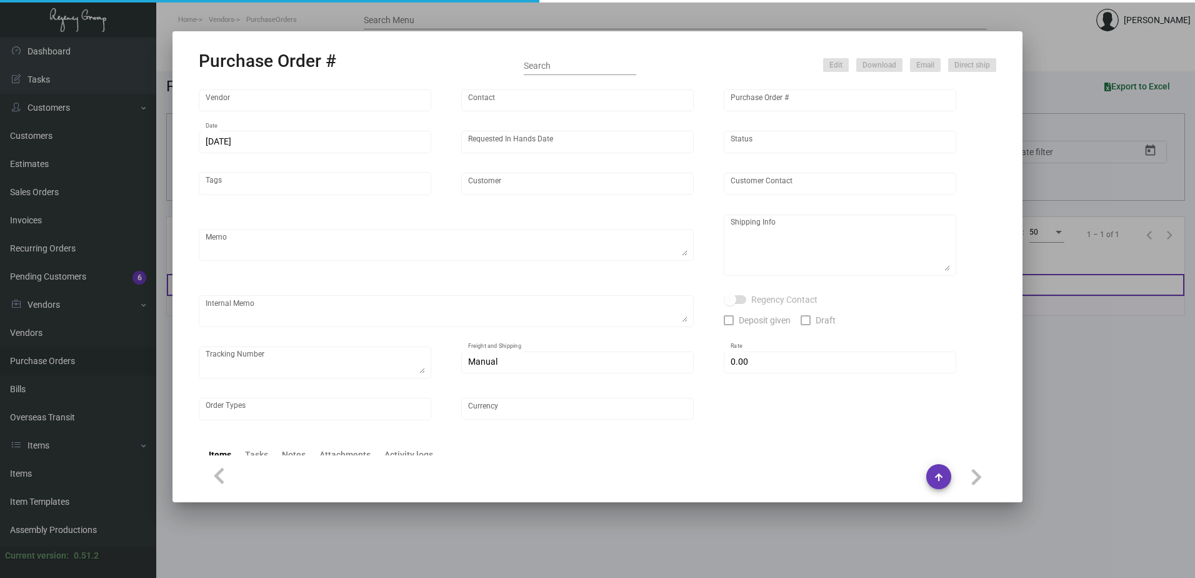
type input "[DOMAIN_NAME]"
type input "Orders -"
type input "107400"
type input "[DATE]"
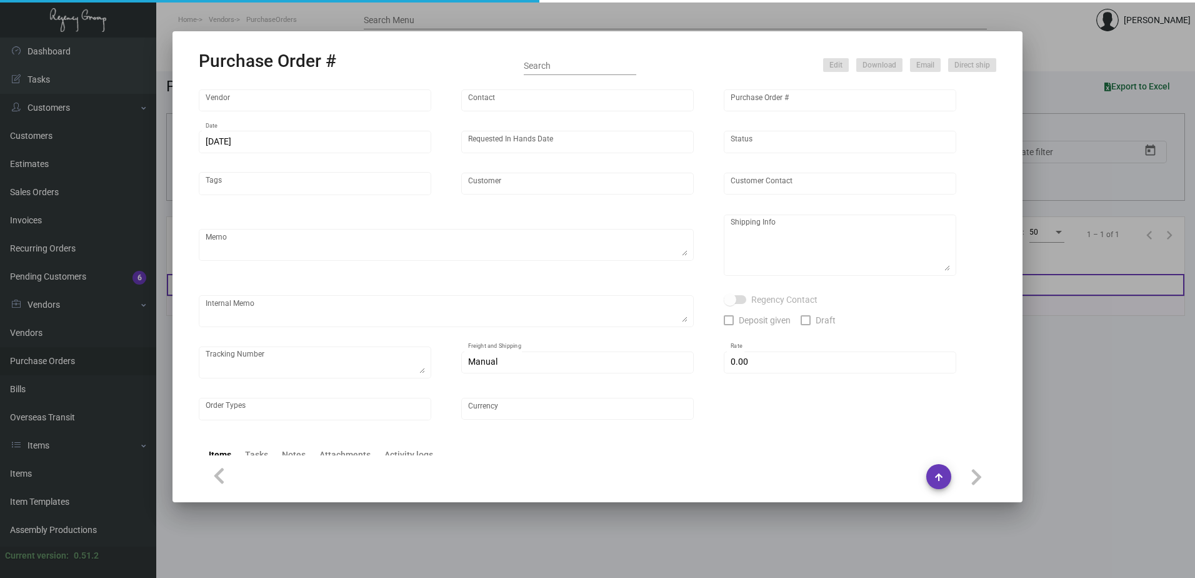
type input "[GEOGRAPHIC_DATA]"
type input "[PERSON_NAME]"
type textarea "Envelope - Quote # EX081224A, Reorder - Purchase Order #99406 / Please WSHIP ON…"
type textarea "[GEOGRAPHIC_DATA] - [PERSON_NAME][GEOGRAPHIC_DATA][STREET_ADDRESS][US_STATE]"
type textarea "9/26 - Requested Tracking,"
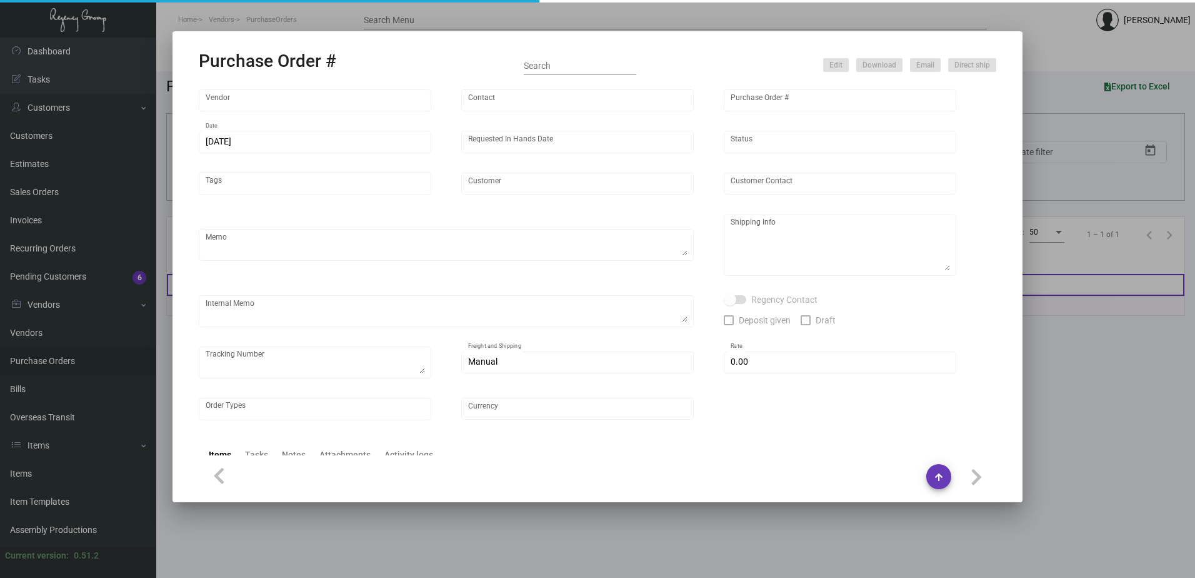
type textarea "1Z1820110314352651 1Z1820110314352660"
type input "$ 0.00"
type input "United States Dollar $"
